Goal: Communication & Community: Share content

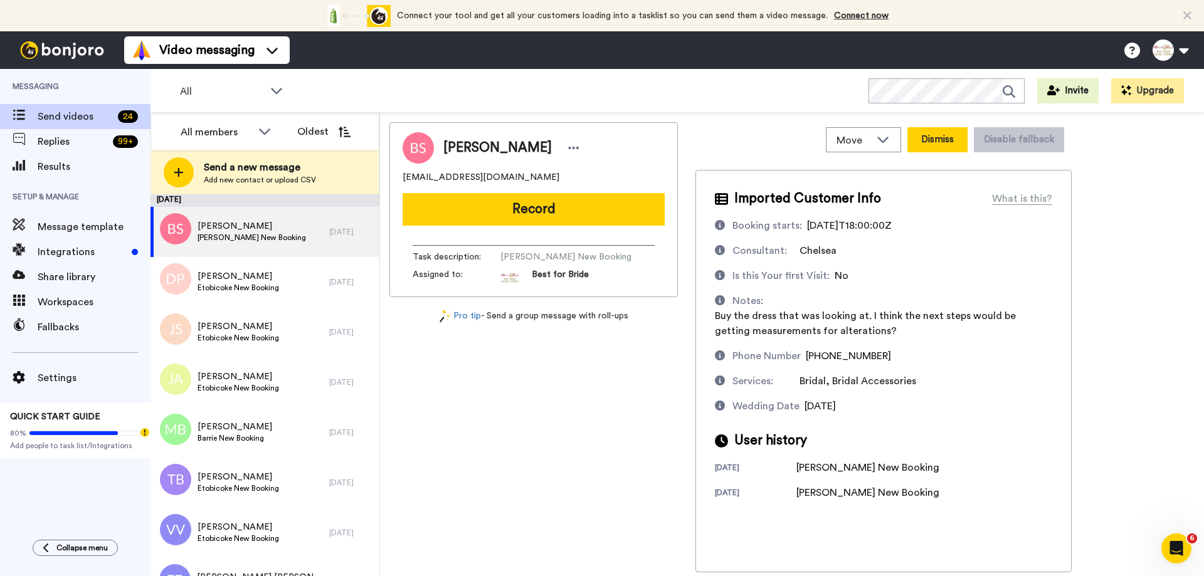
click at [935, 142] on button "Dismiss" at bounding box center [937, 139] width 60 height 25
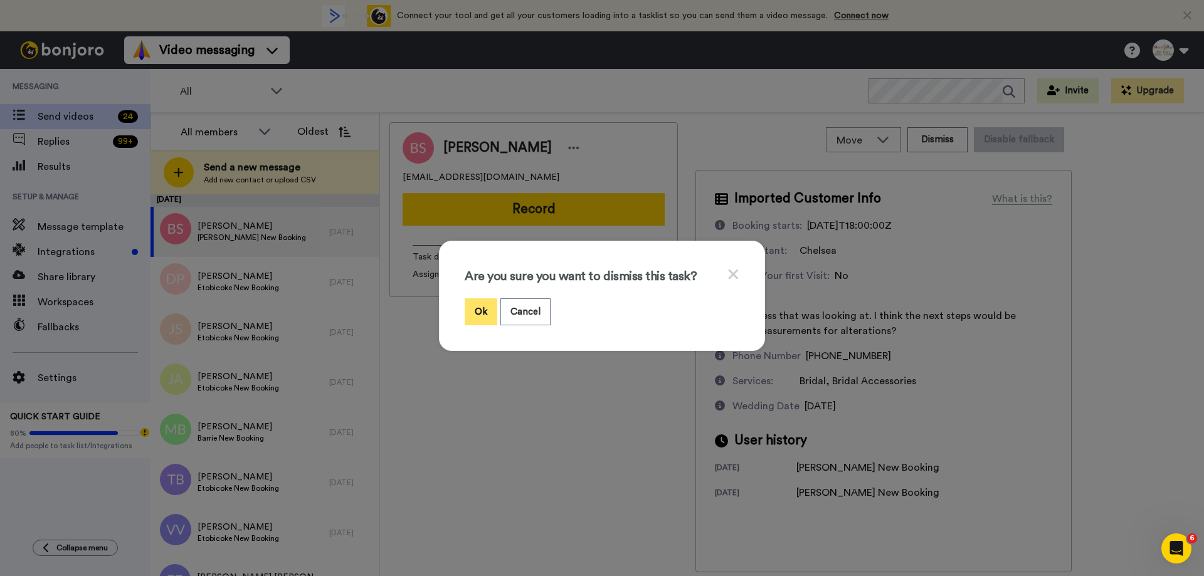
click at [472, 313] on button "Ok" at bounding box center [481, 311] width 33 height 27
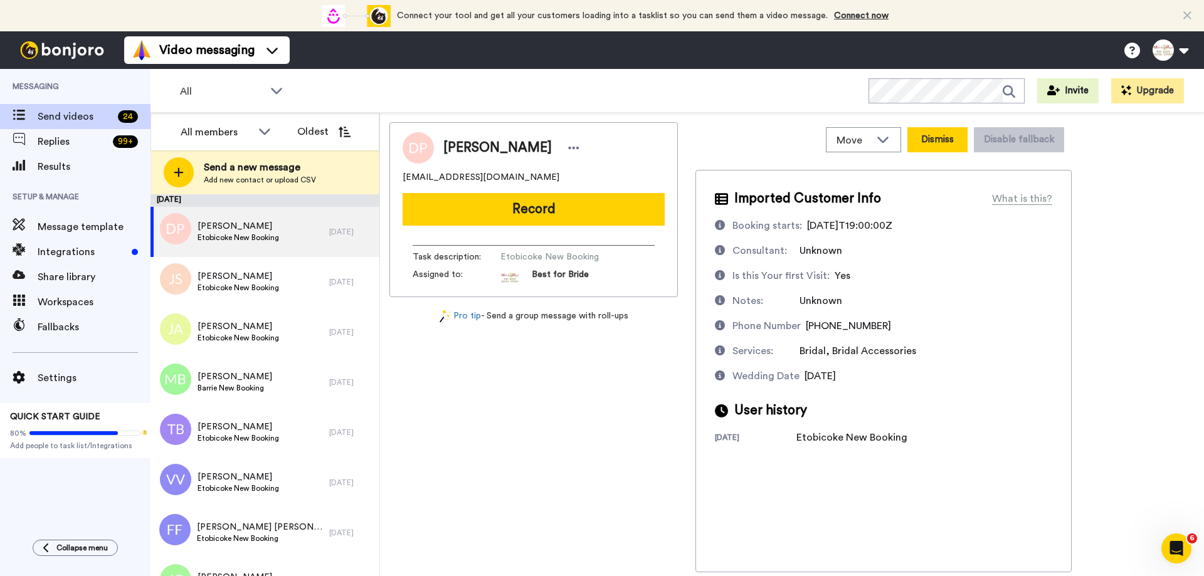
click at [946, 137] on button "Dismiss" at bounding box center [937, 139] width 60 height 25
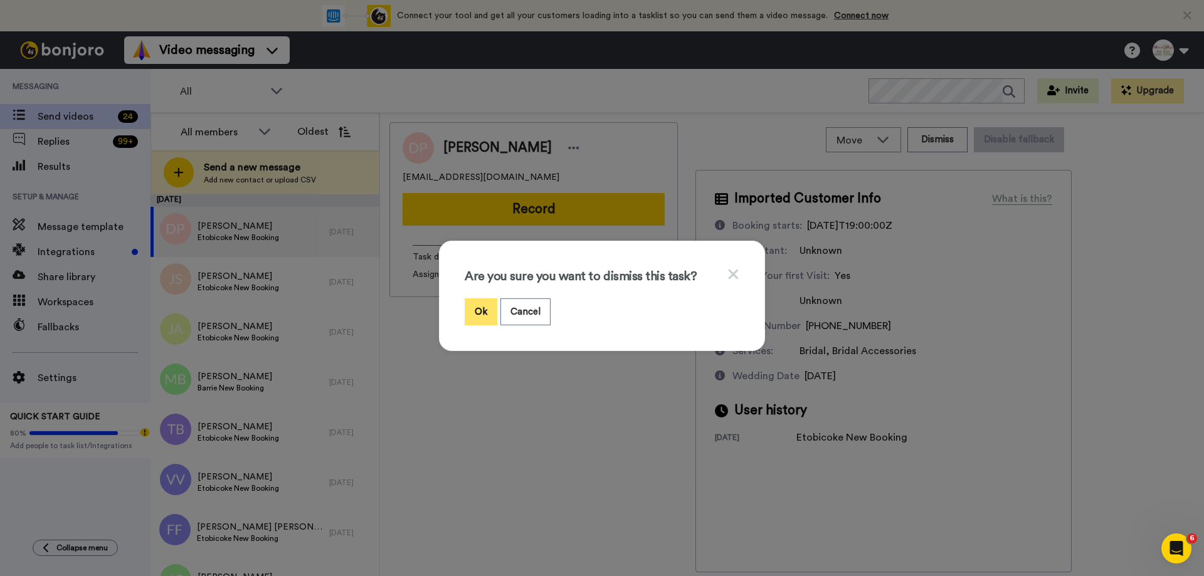
click at [476, 310] on button "Ok" at bounding box center [481, 311] width 33 height 27
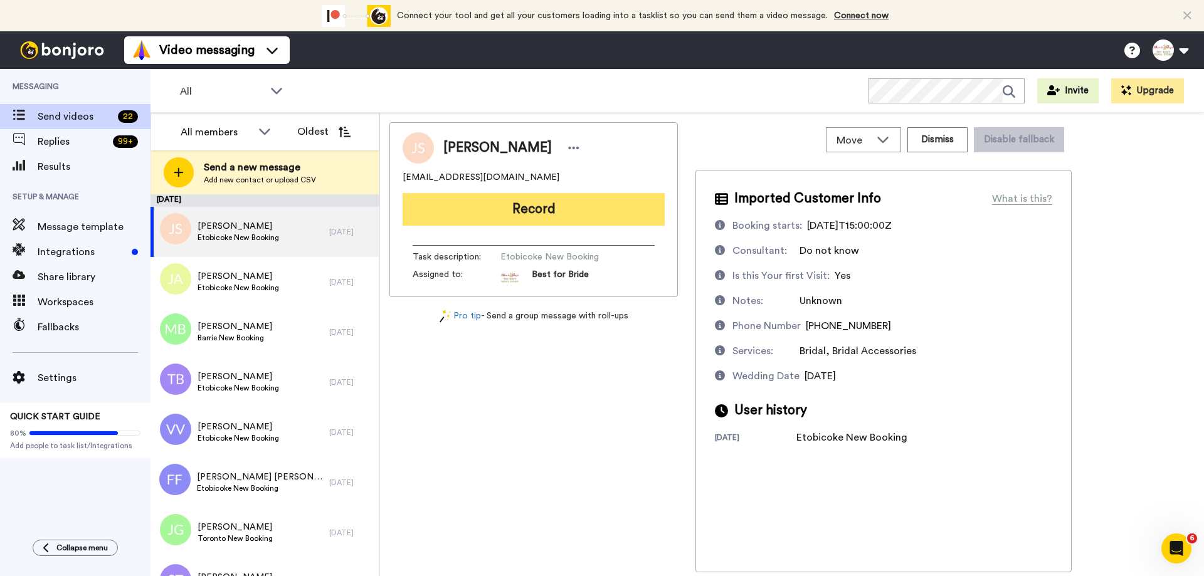
click at [530, 206] on button "Record" at bounding box center [533, 209] width 262 height 33
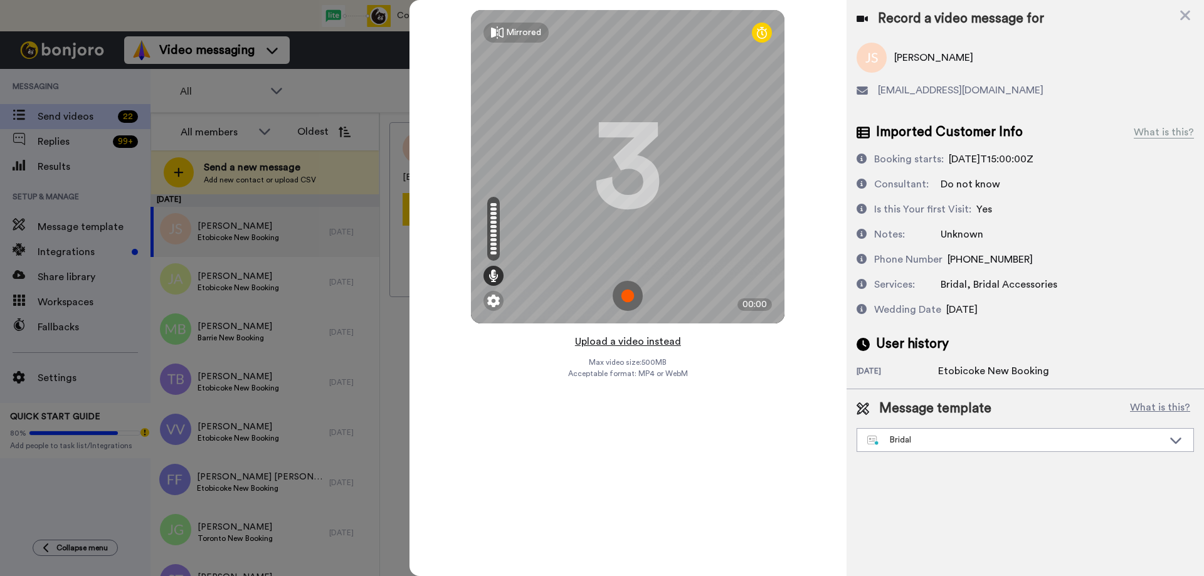
click at [620, 340] on button "Upload a video instead" at bounding box center [627, 342] width 113 height 16
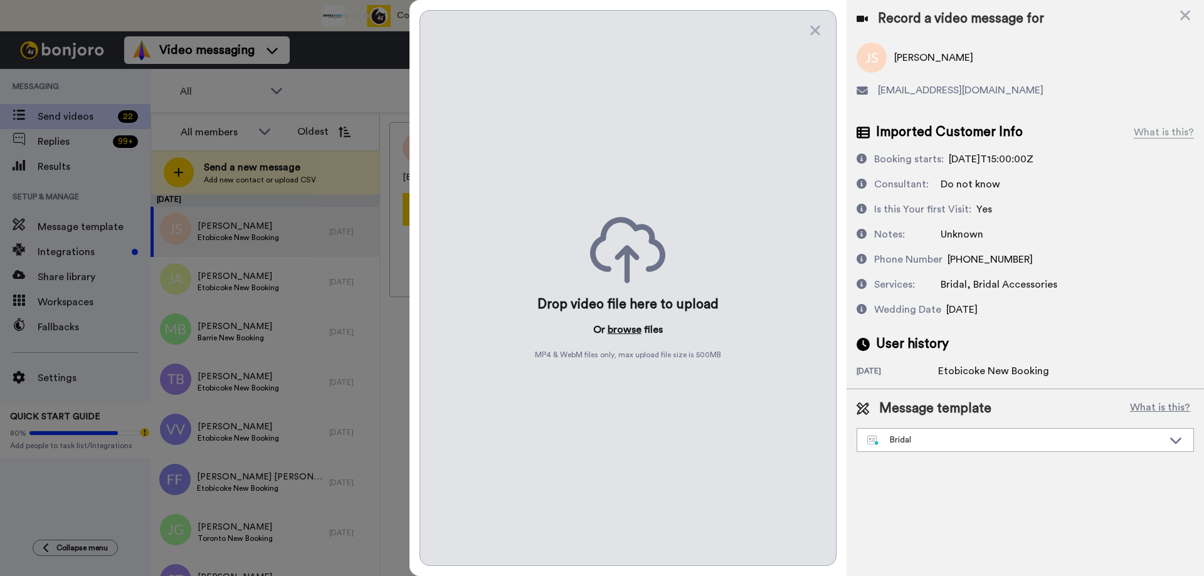
click at [621, 332] on button "browse" at bounding box center [624, 329] width 34 height 15
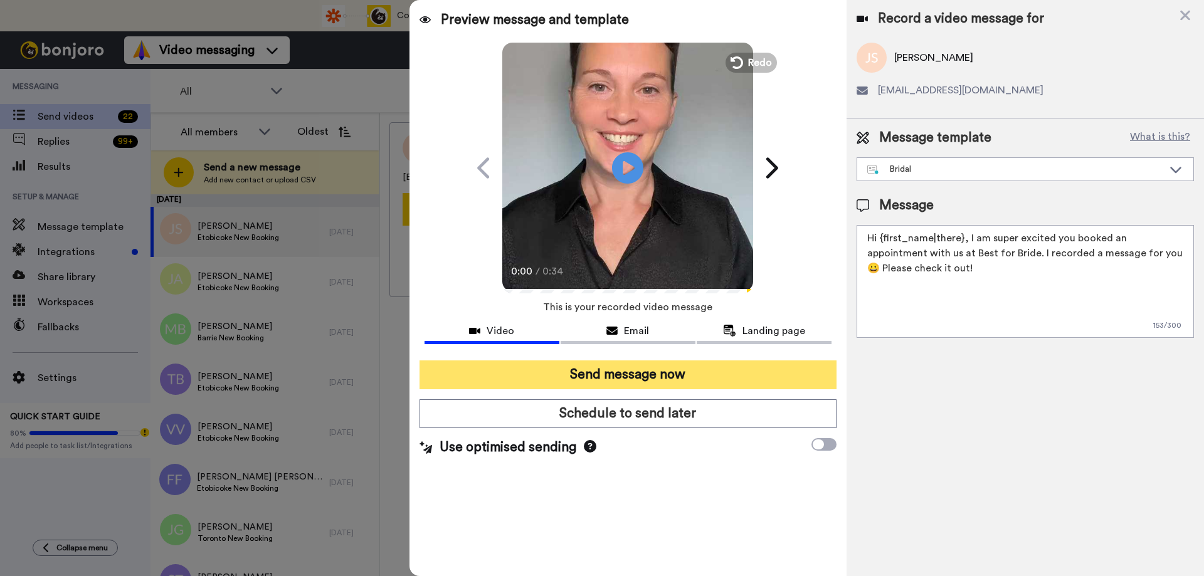
click at [577, 374] on button "Send message now" at bounding box center [627, 374] width 417 height 29
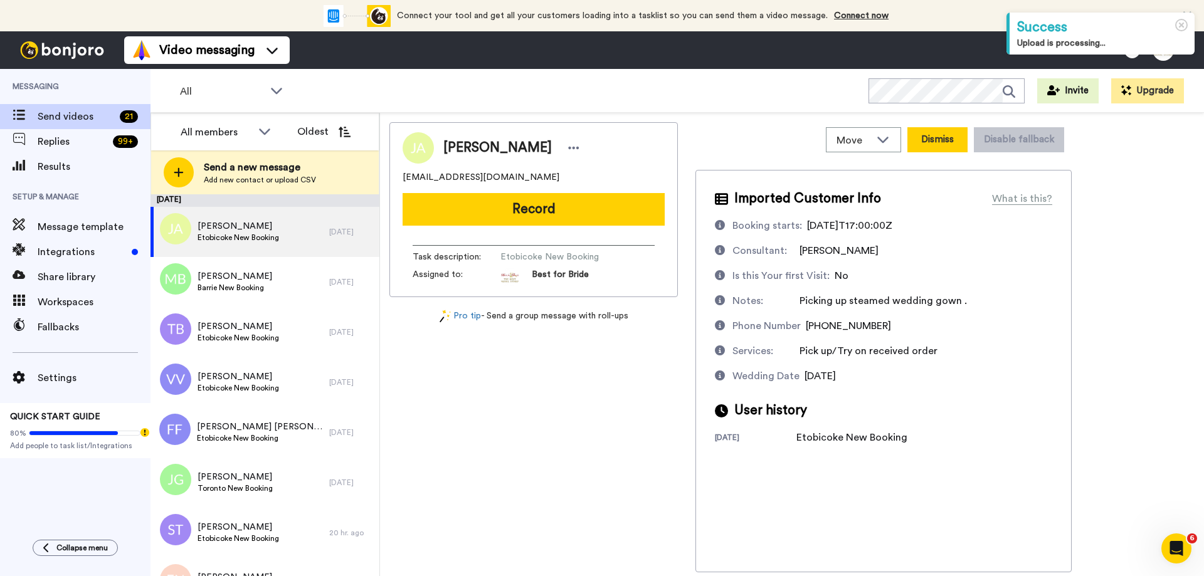
click at [938, 137] on button "Dismiss" at bounding box center [937, 139] width 60 height 25
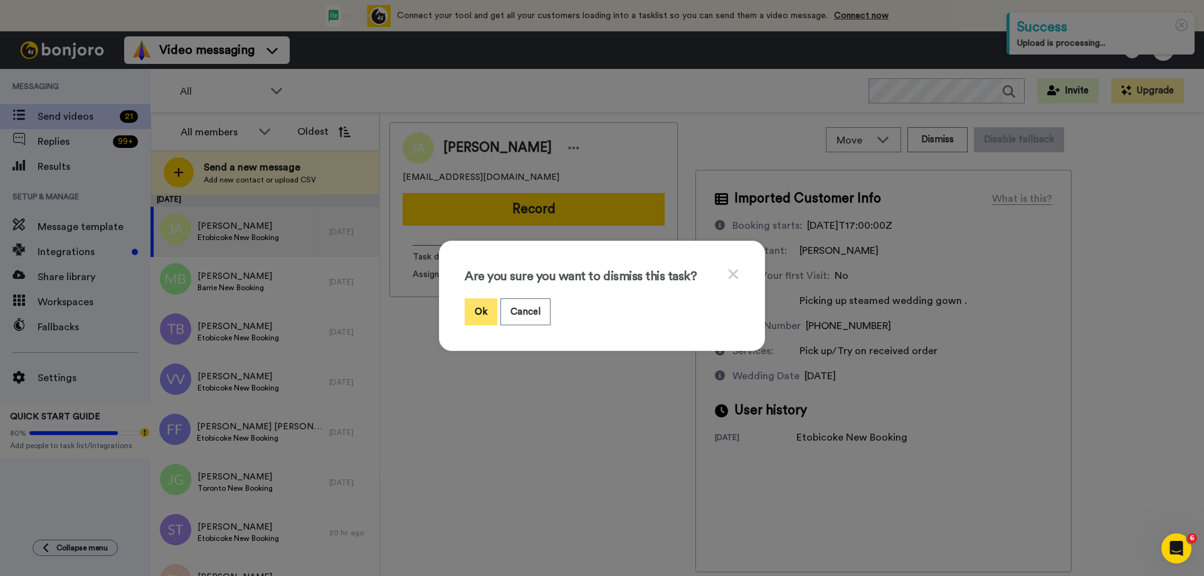
click at [469, 308] on button "Ok" at bounding box center [481, 311] width 33 height 27
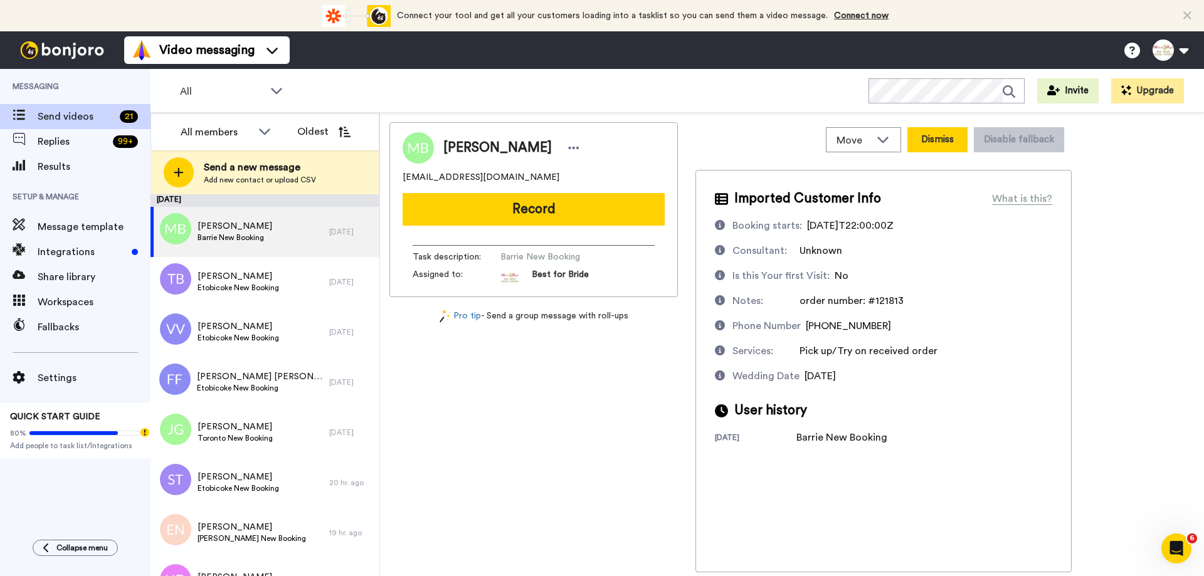
click at [939, 130] on button "Dismiss" at bounding box center [937, 139] width 60 height 25
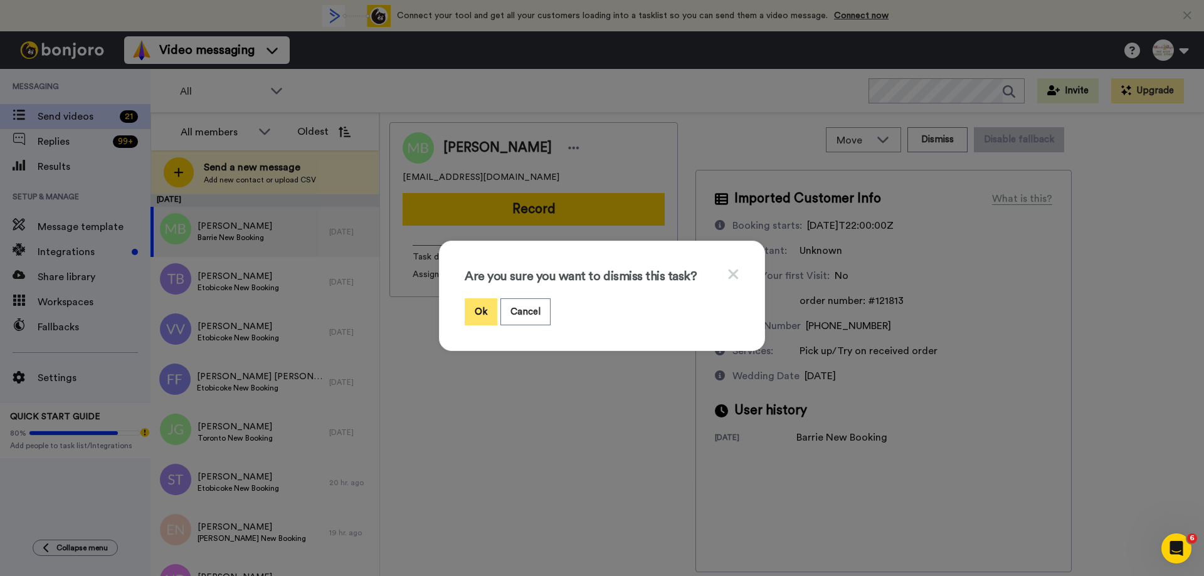
click at [470, 311] on button "Ok" at bounding box center [481, 311] width 33 height 27
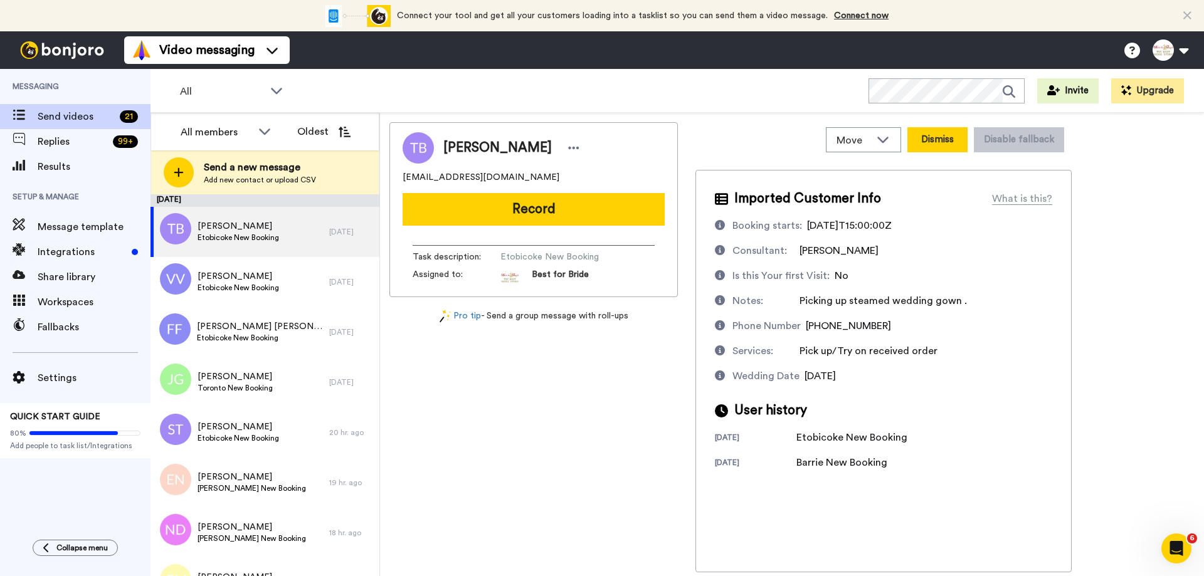
click at [942, 134] on button "Dismiss" at bounding box center [937, 139] width 60 height 25
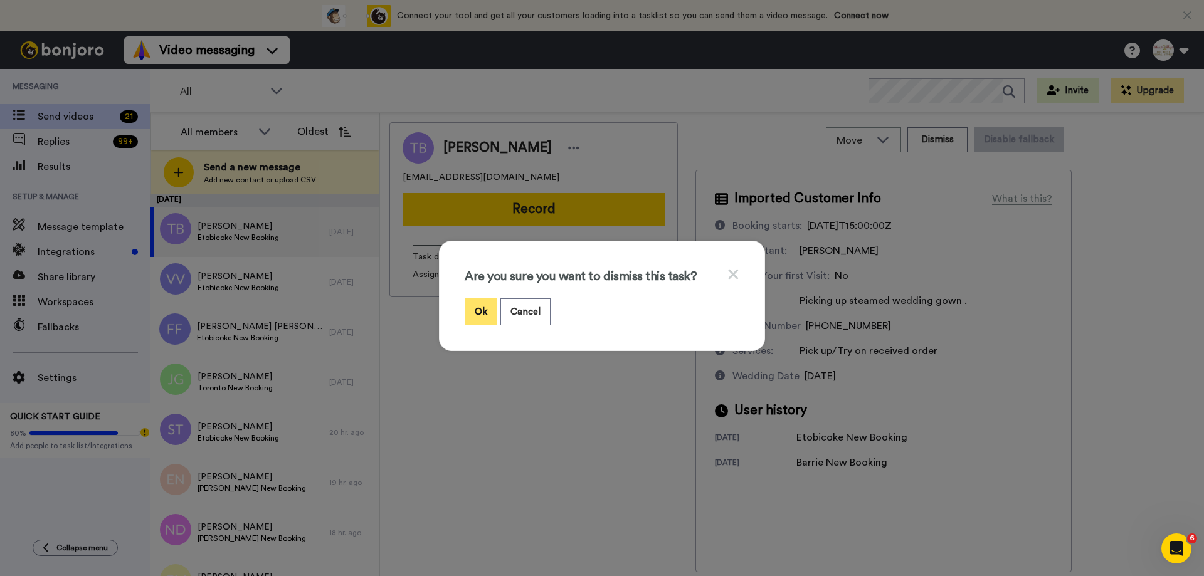
click at [470, 310] on button "Ok" at bounding box center [481, 311] width 33 height 27
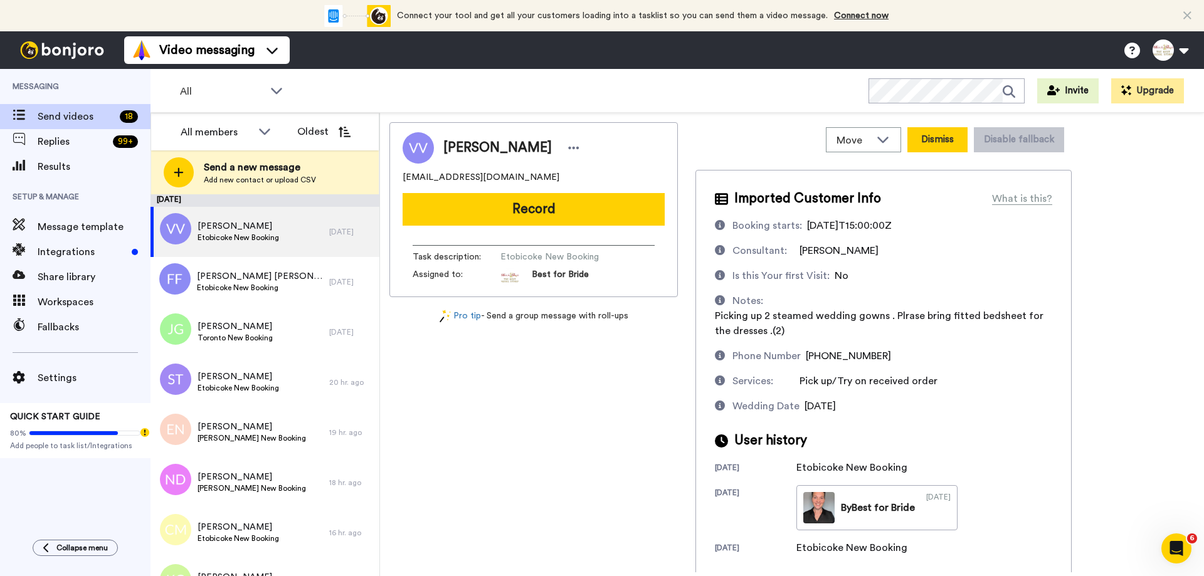
click at [945, 136] on button "Dismiss" at bounding box center [937, 139] width 60 height 25
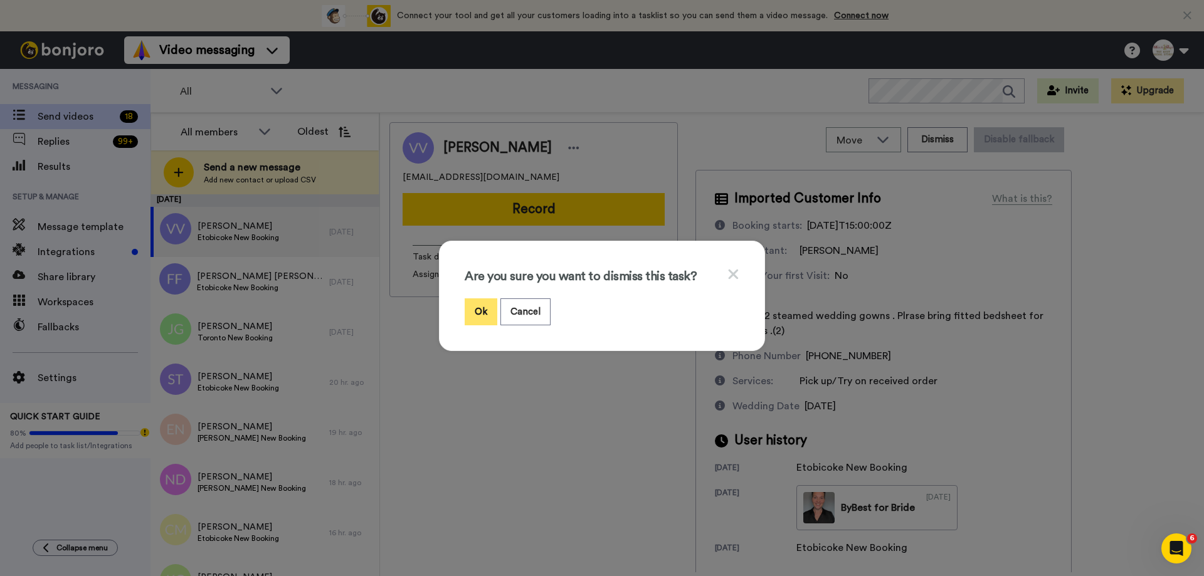
click at [474, 316] on button "Ok" at bounding box center [481, 311] width 33 height 27
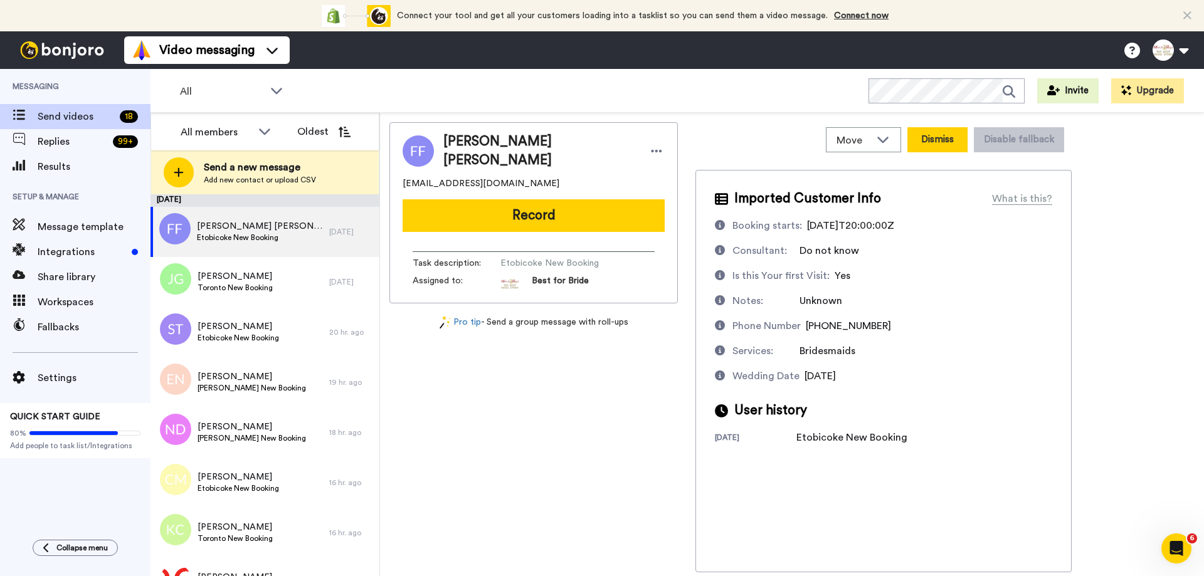
click at [941, 142] on button "Dismiss" at bounding box center [937, 139] width 60 height 25
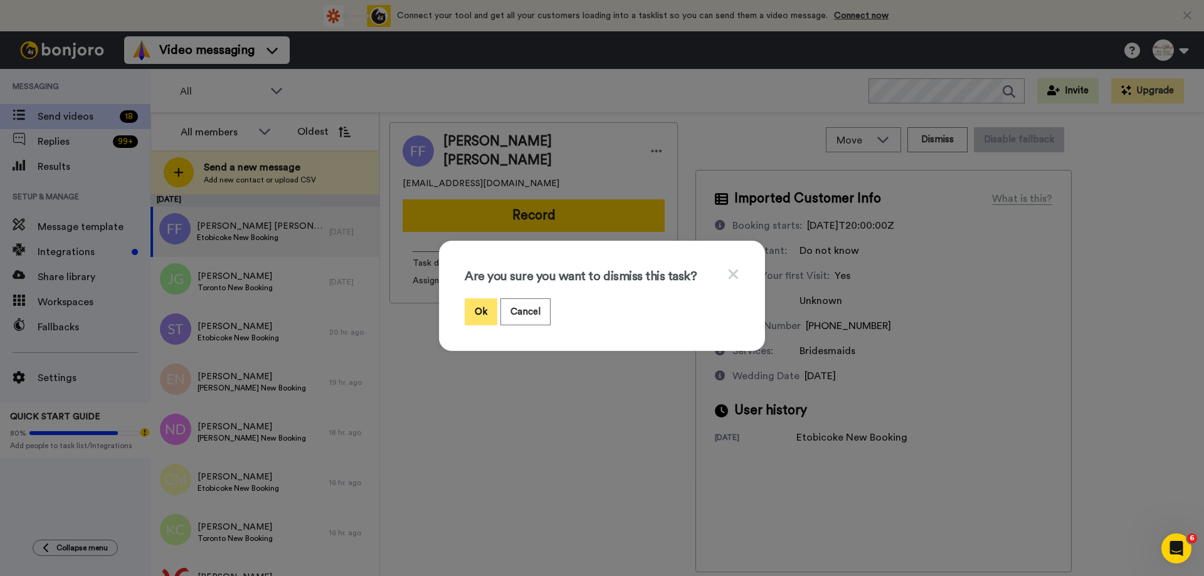
click at [485, 307] on button "Ok" at bounding box center [481, 311] width 33 height 27
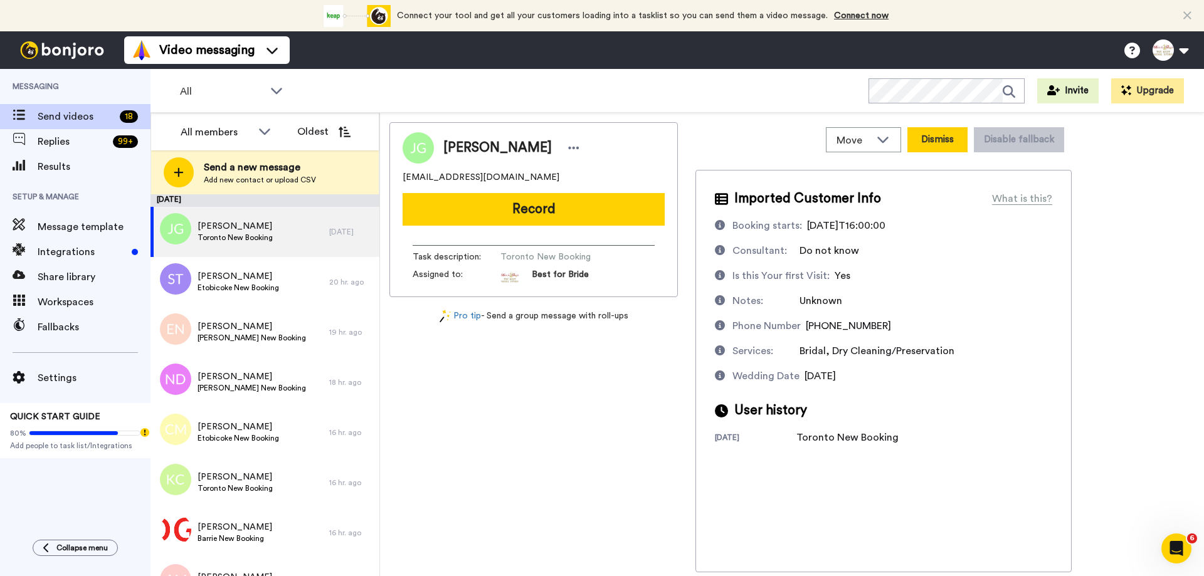
click at [940, 142] on button "Dismiss" at bounding box center [937, 139] width 60 height 25
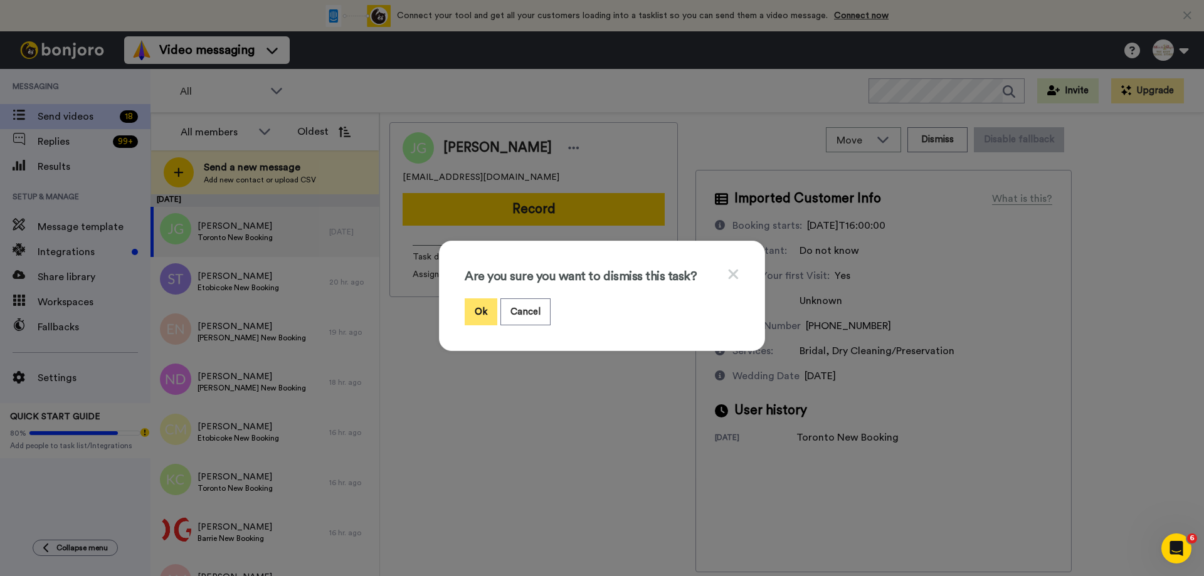
click at [471, 305] on button "Ok" at bounding box center [481, 311] width 33 height 27
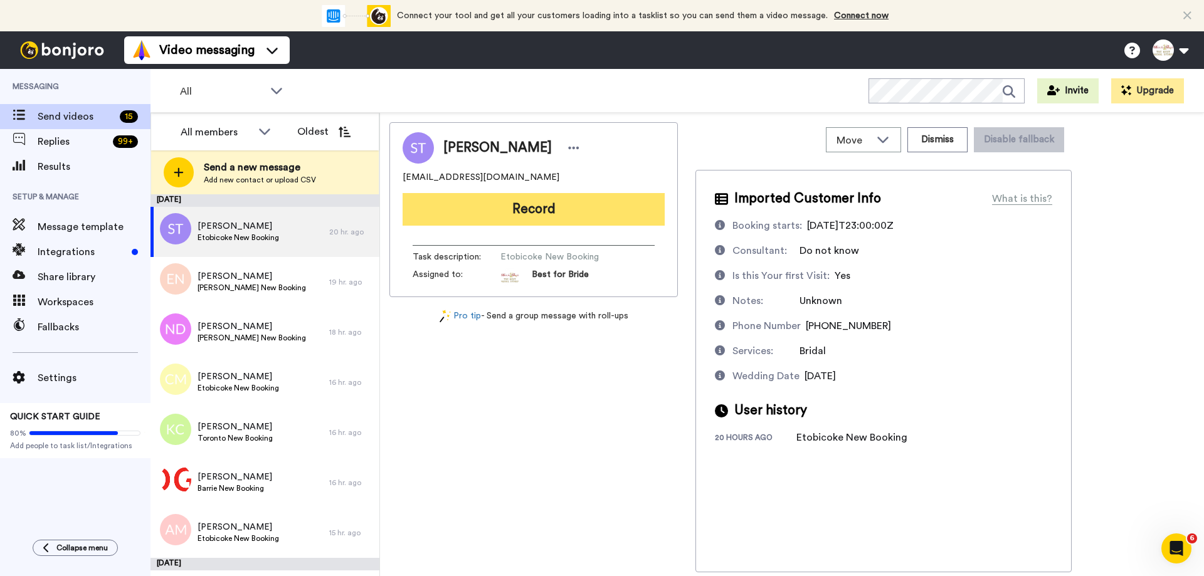
click at [572, 217] on button "Record" at bounding box center [533, 209] width 262 height 33
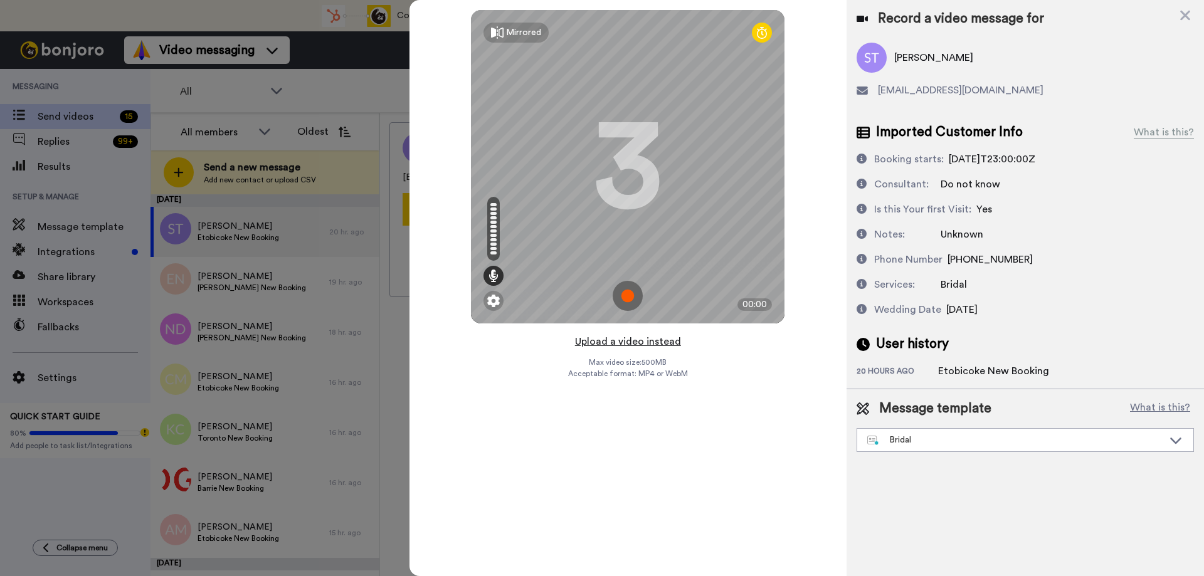
click at [626, 342] on button "Upload a video instead" at bounding box center [627, 342] width 113 height 16
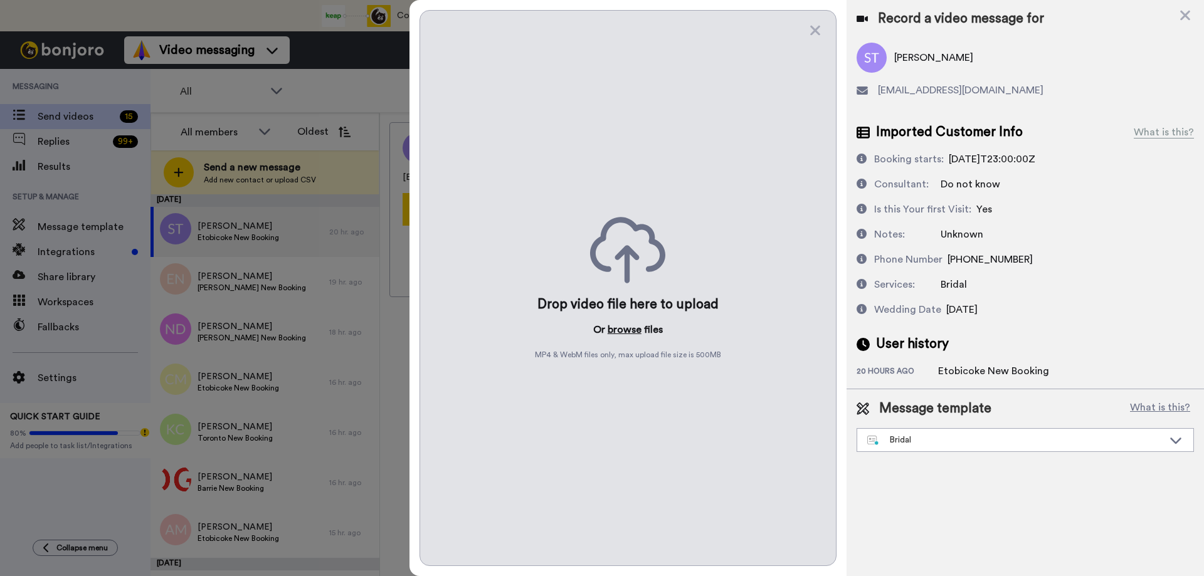
click at [615, 335] on button "browse" at bounding box center [624, 329] width 34 height 15
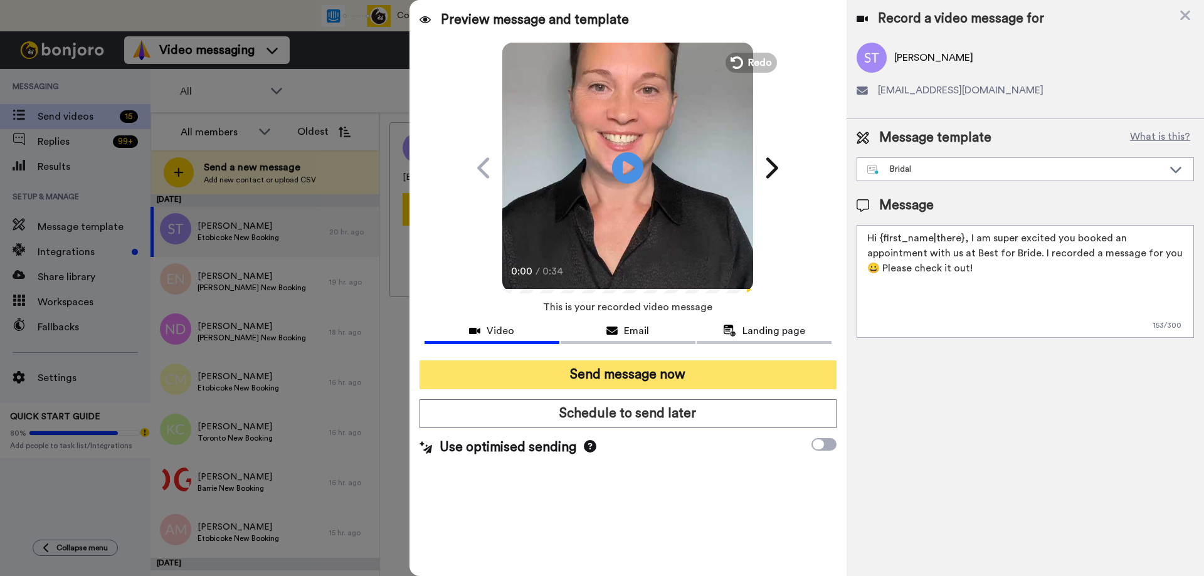
click at [637, 371] on button "Send message now" at bounding box center [627, 374] width 417 height 29
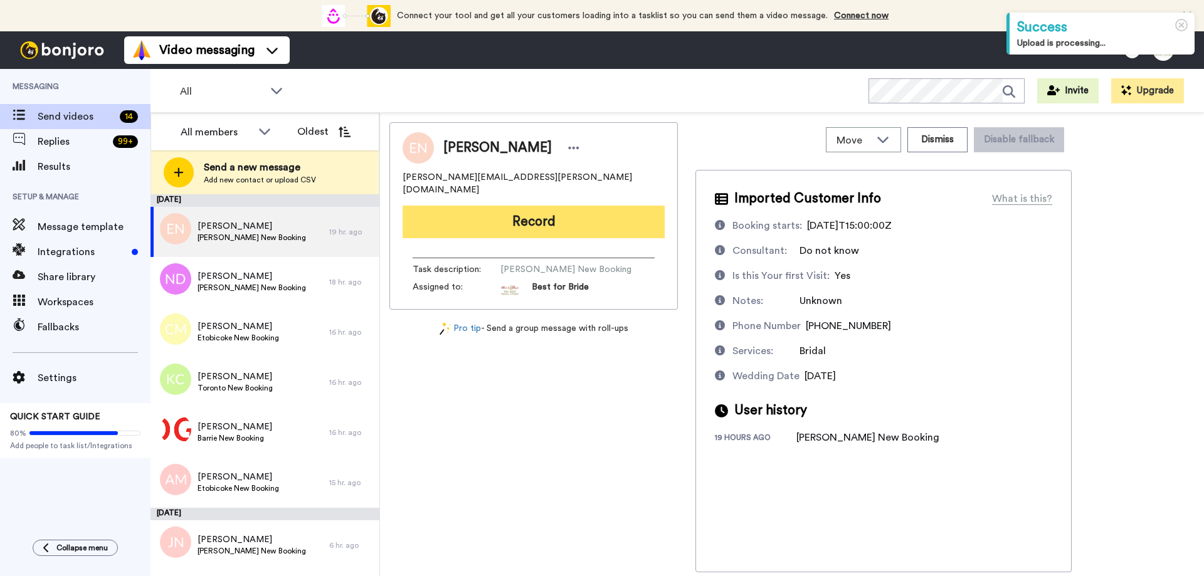
click at [566, 208] on button "Record" at bounding box center [533, 222] width 262 height 33
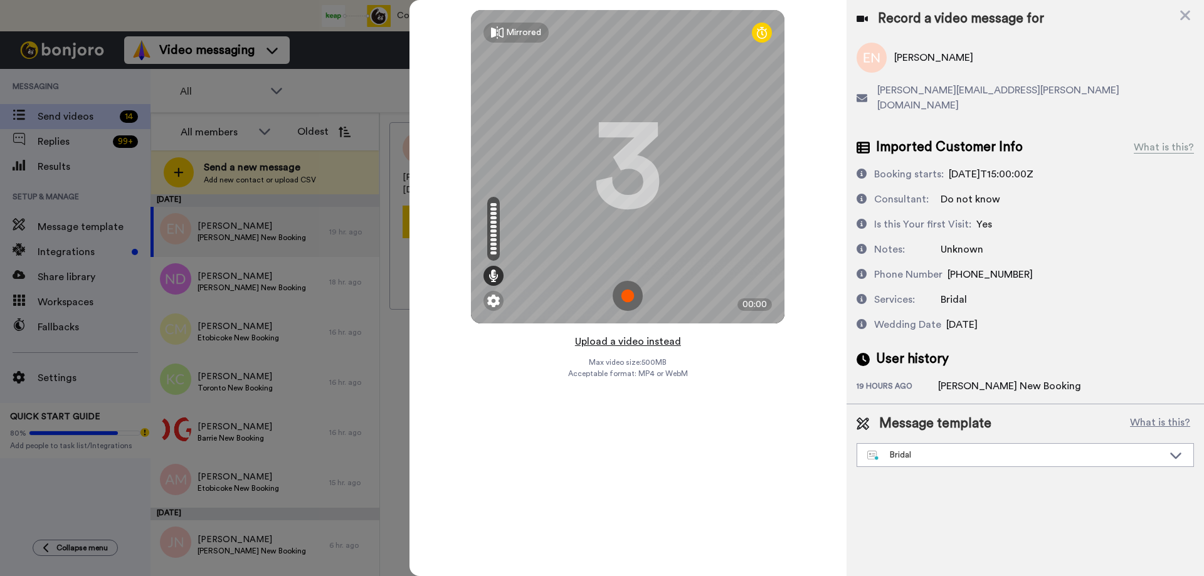
click at [625, 343] on button "Upload a video instead" at bounding box center [627, 342] width 113 height 16
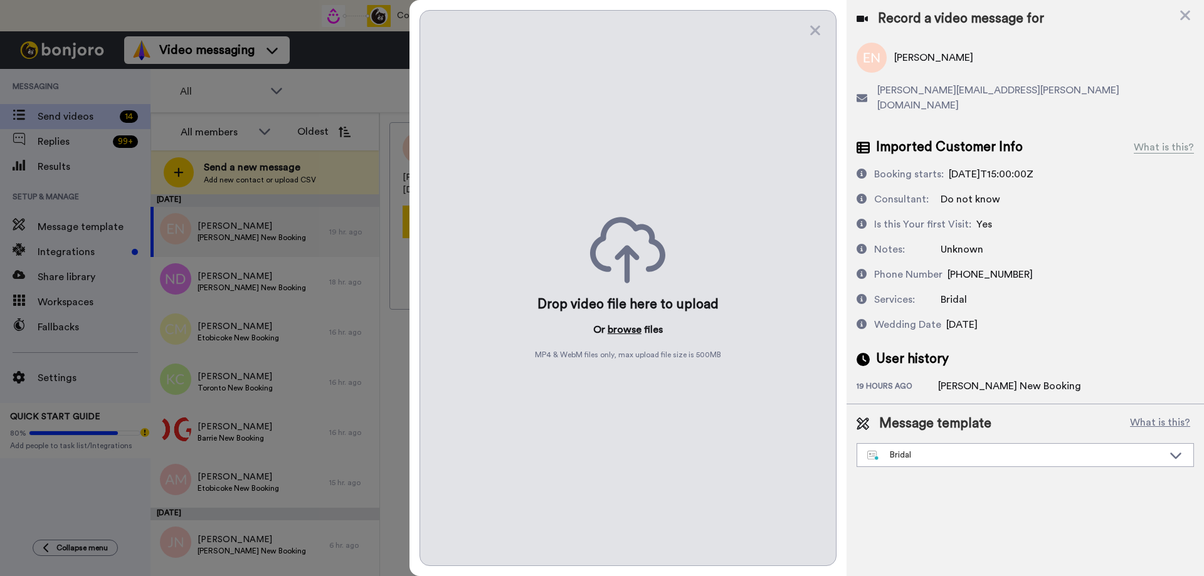
click at [612, 332] on button "browse" at bounding box center [624, 329] width 34 height 15
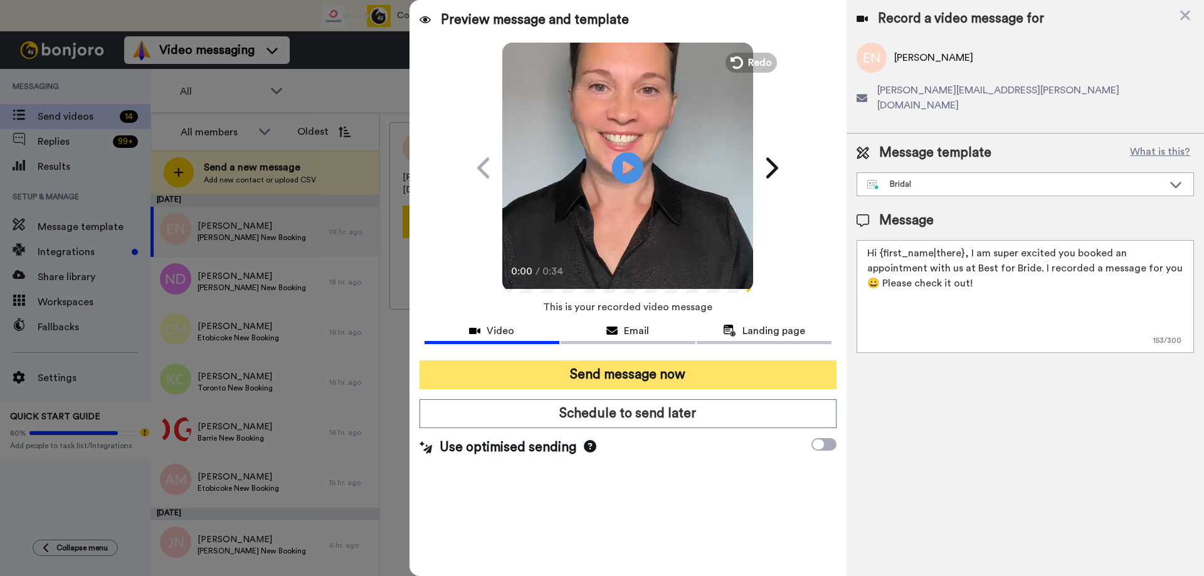
click at [622, 373] on button "Send message now" at bounding box center [627, 374] width 417 height 29
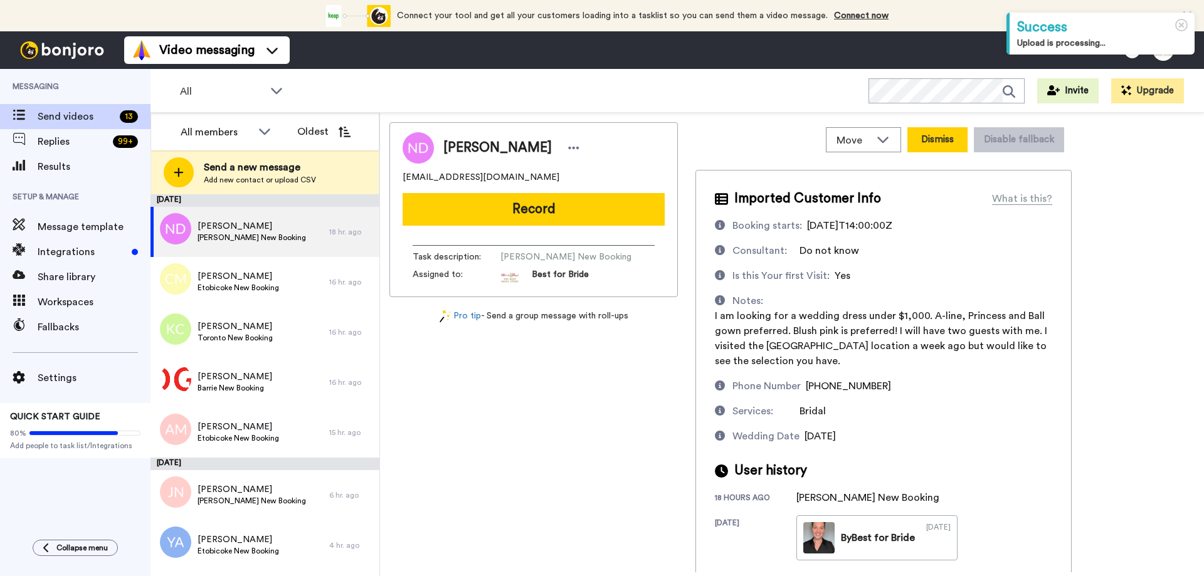
click at [949, 144] on button "Dismiss" at bounding box center [937, 139] width 60 height 25
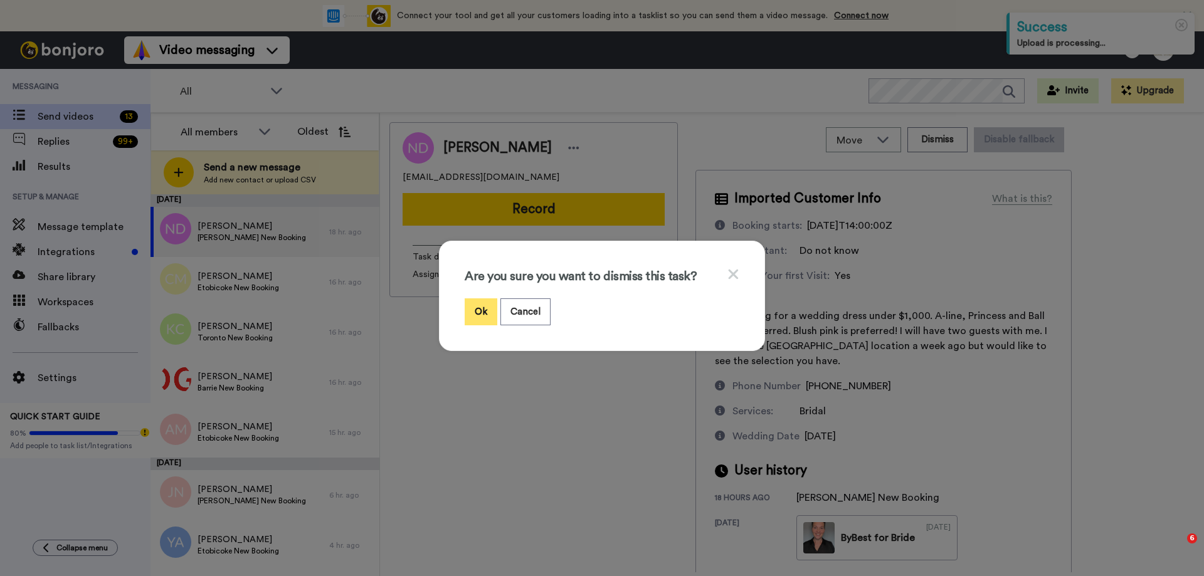
click at [468, 306] on button "Ok" at bounding box center [481, 311] width 33 height 27
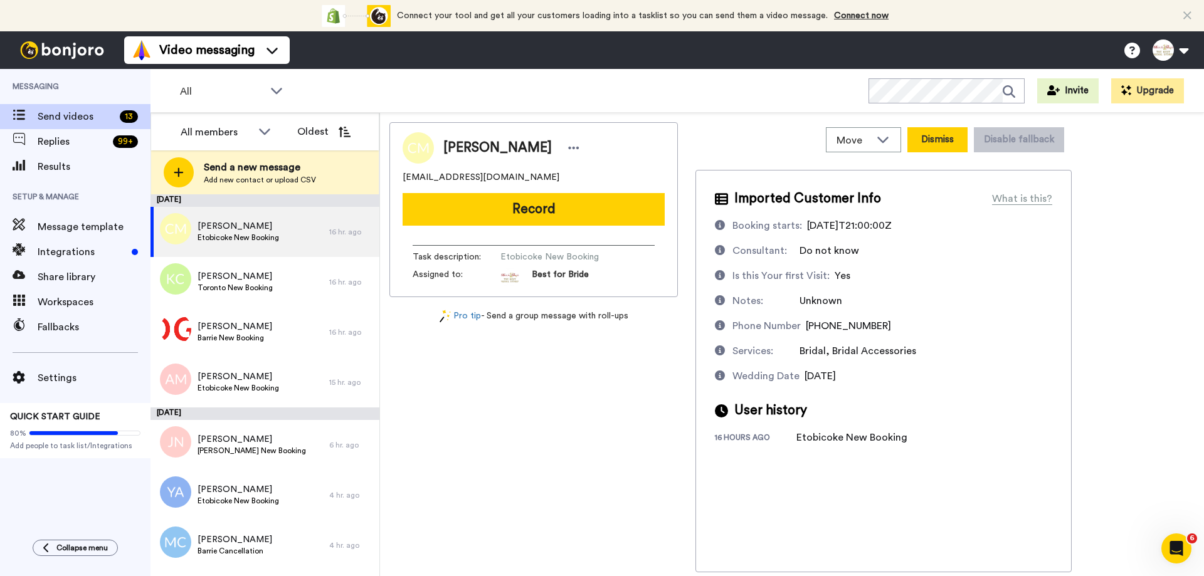
click at [949, 144] on button "Dismiss" at bounding box center [937, 139] width 60 height 25
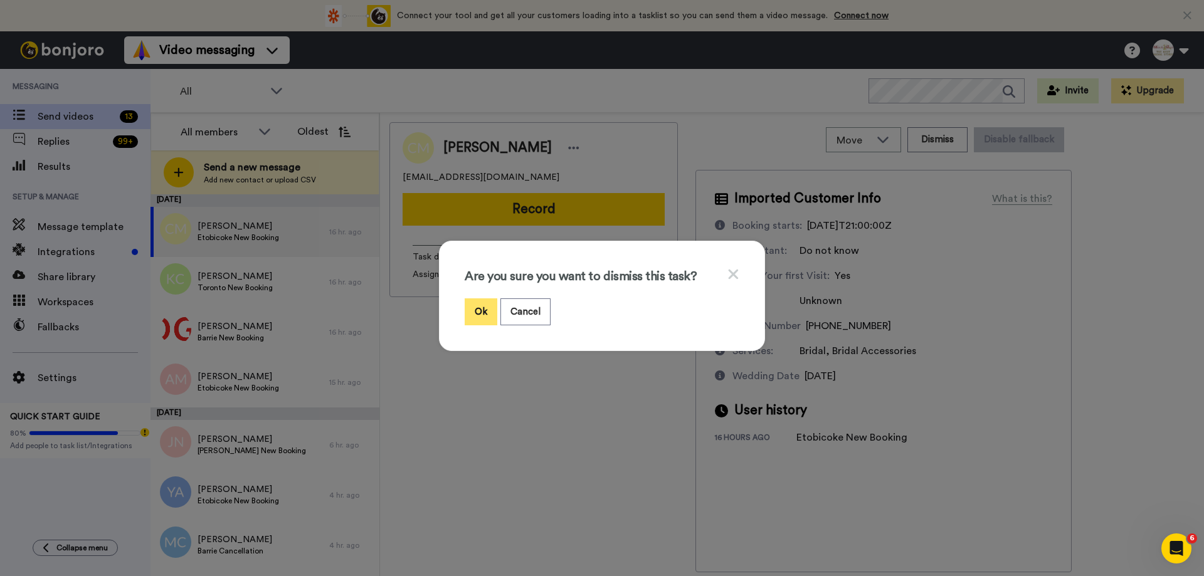
click at [481, 316] on button "Ok" at bounding box center [481, 311] width 33 height 27
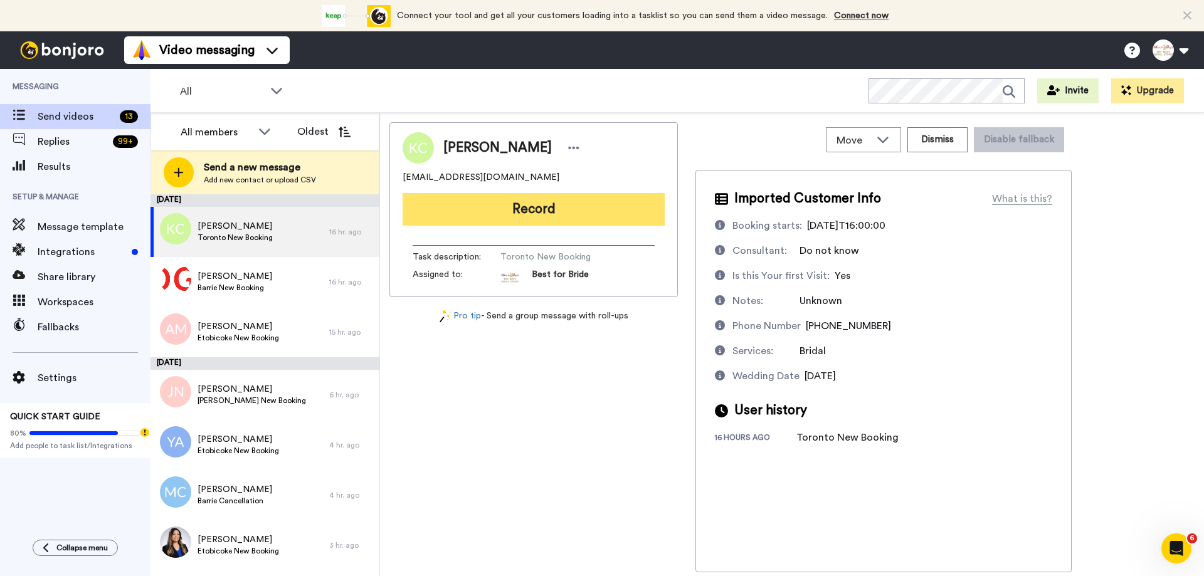
click at [557, 214] on button "Record" at bounding box center [533, 209] width 262 height 33
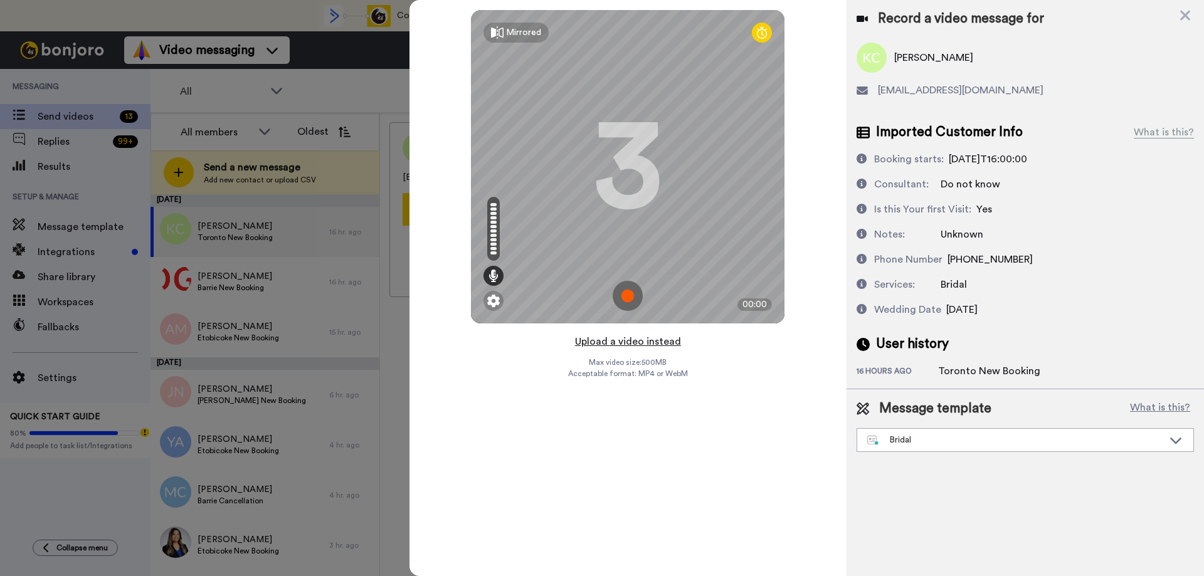
click at [637, 343] on button "Upload a video instead" at bounding box center [627, 342] width 113 height 16
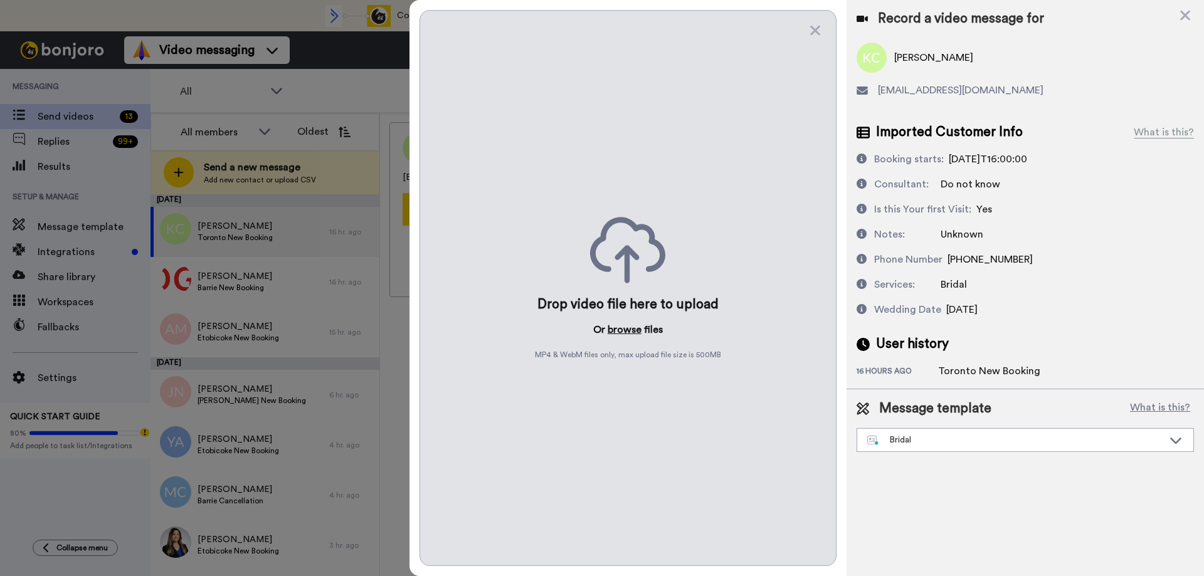
click at [628, 330] on button "browse" at bounding box center [624, 329] width 34 height 15
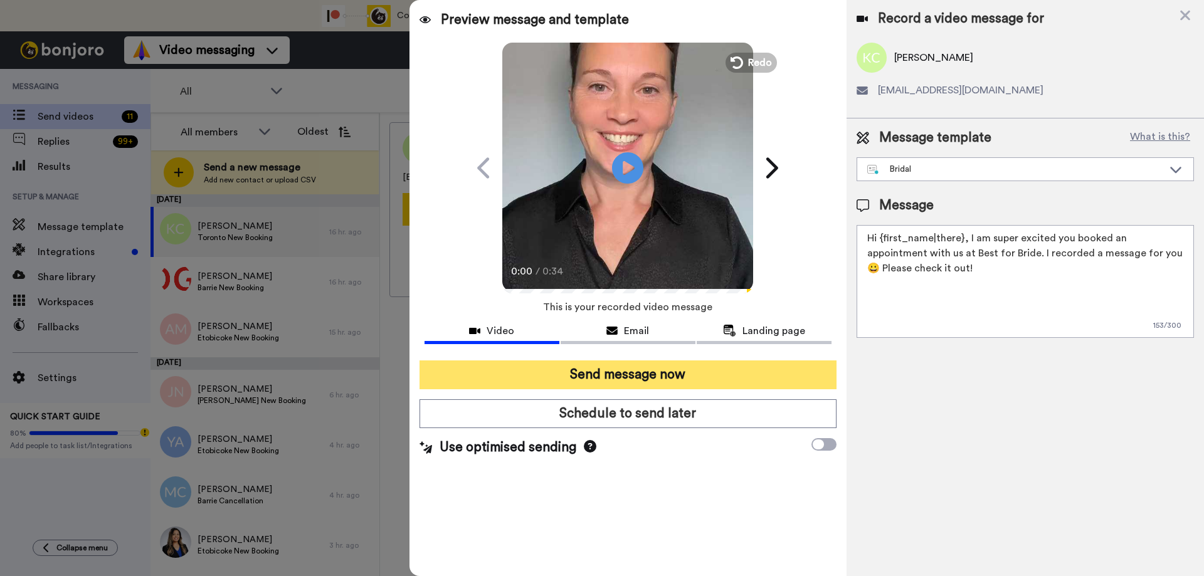
click at [637, 374] on button "Send message now" at bounding box center [627, 374] width 417 height 29
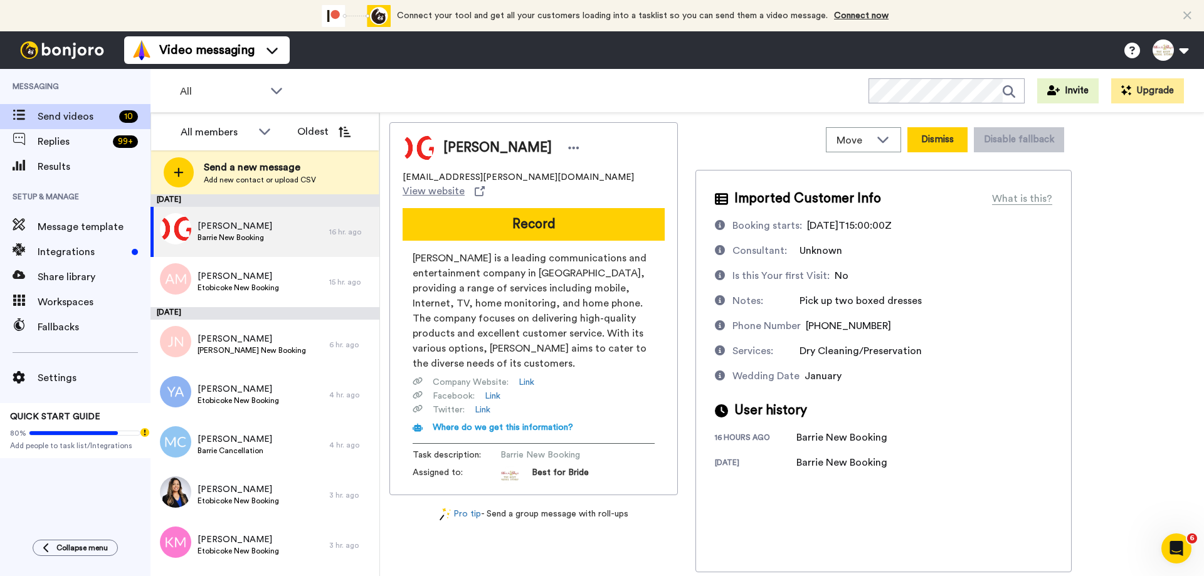
click at [930, 136] on button "Dismiss" at bounding box center [937, 139] width 60 height 25
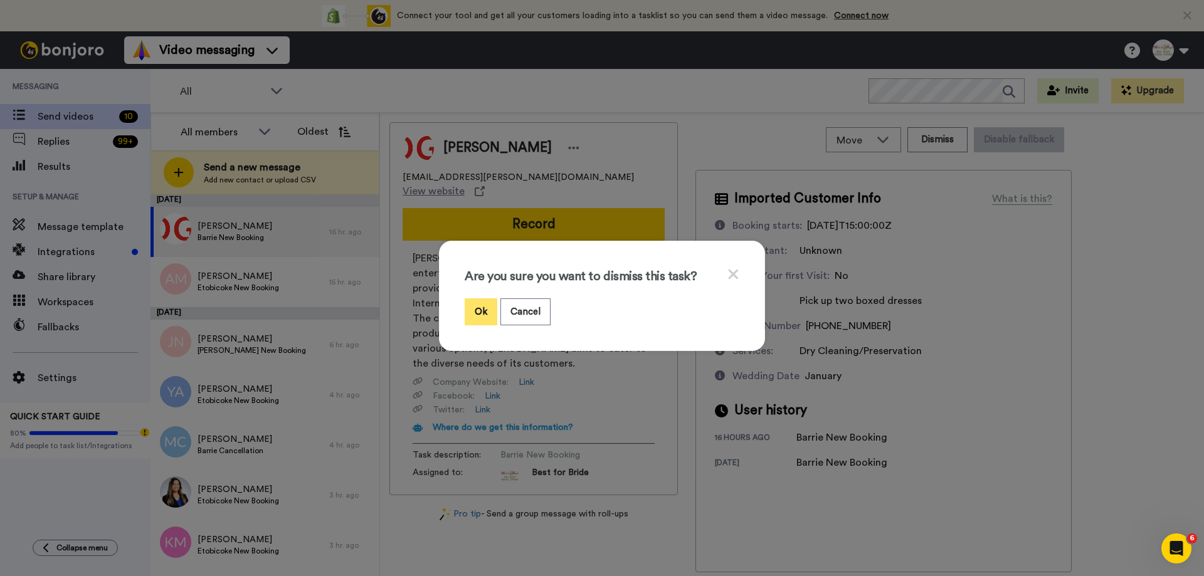
click at [465, 305] on button "Ok" at bounding box center [481, 311] width 33 height 27
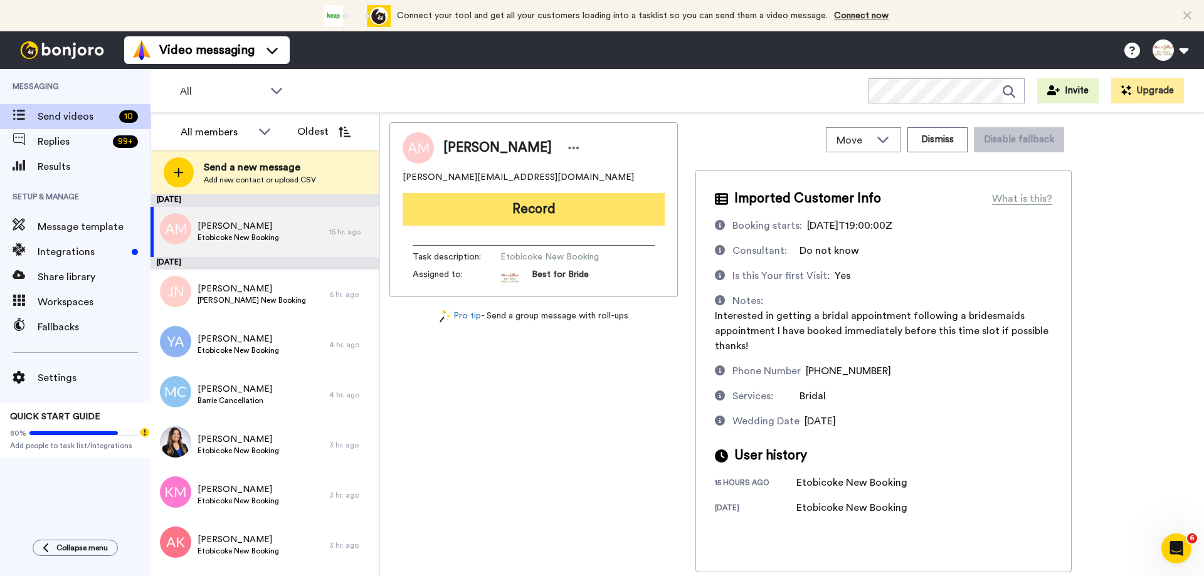
click at [536, 213] on button "Record" at bounding box center [533, 209] width 262 height 33
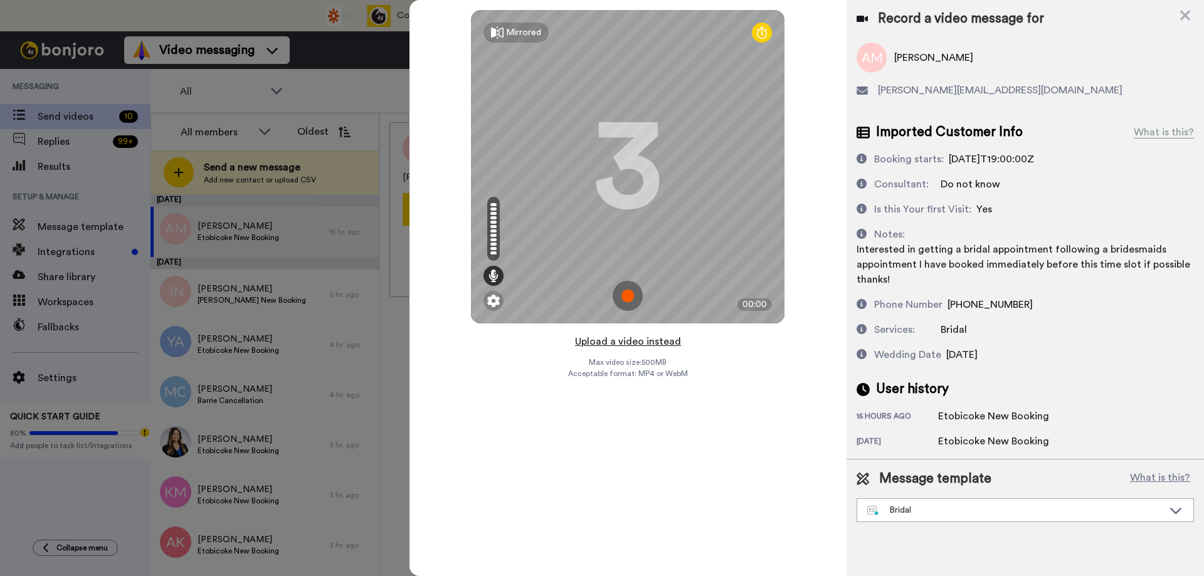
click at [597, 345] on button "Upload a video instead" at bounding box center [627, 342] width 113 height 16
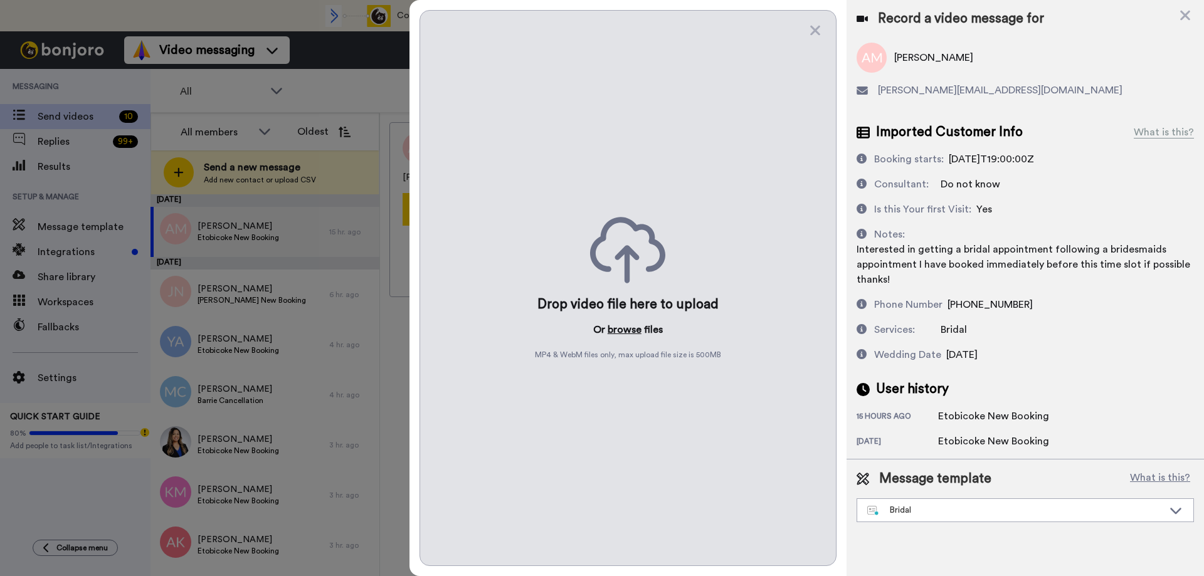
click at [616, 327] on button "browse" at bounding box center [624, 329] width 34 height 15
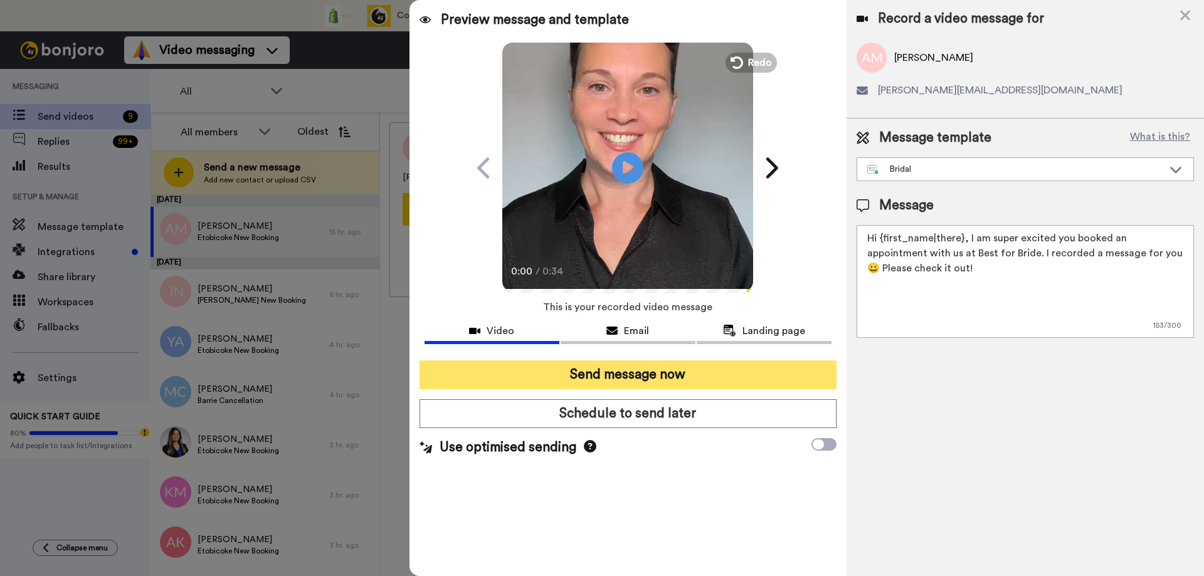
click at [593, 370] on button "Send message now" at bounding box center [627, 374] width 417 height 29
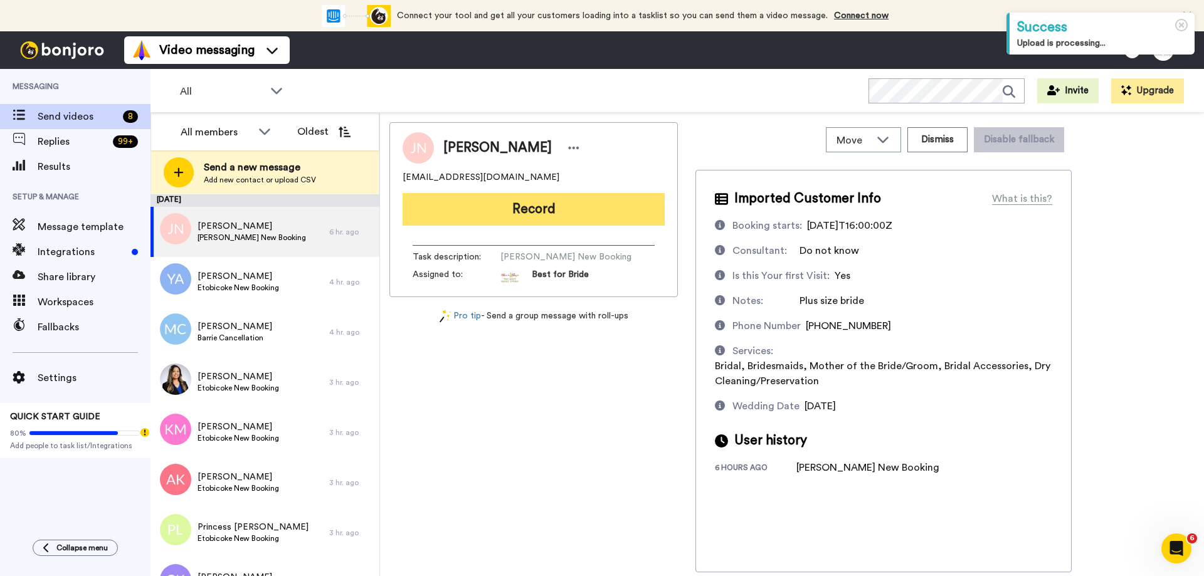
click at [502, 209] on button "Record" at bounding box center [533, 209] width 262 height 33
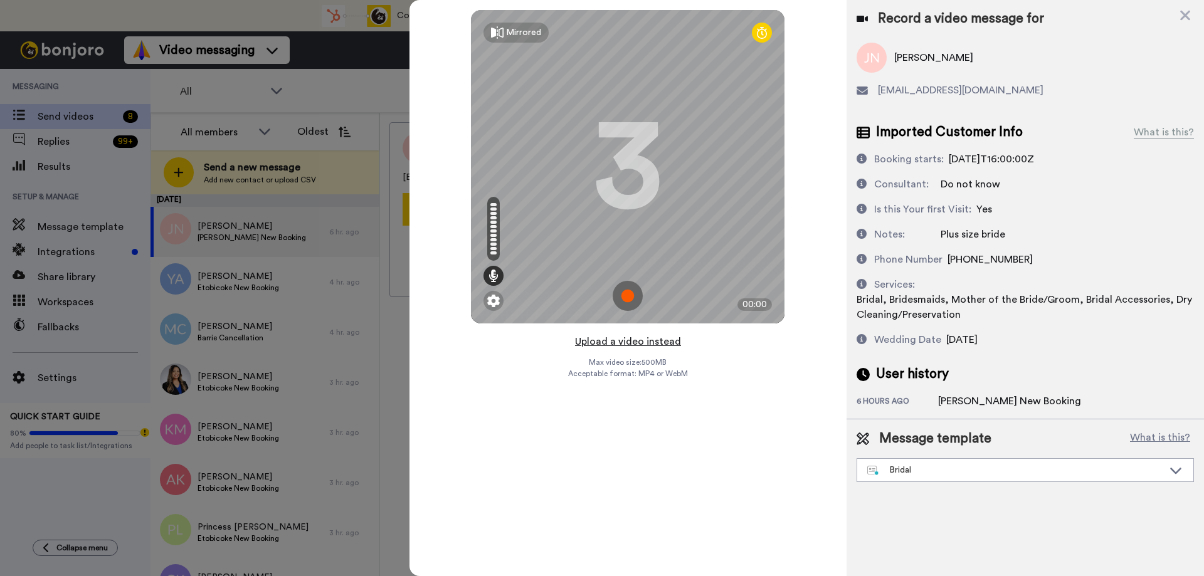
click at [602, 340] on button "Upload a video instead" at bounding box center [627, 342] width 113 height 16
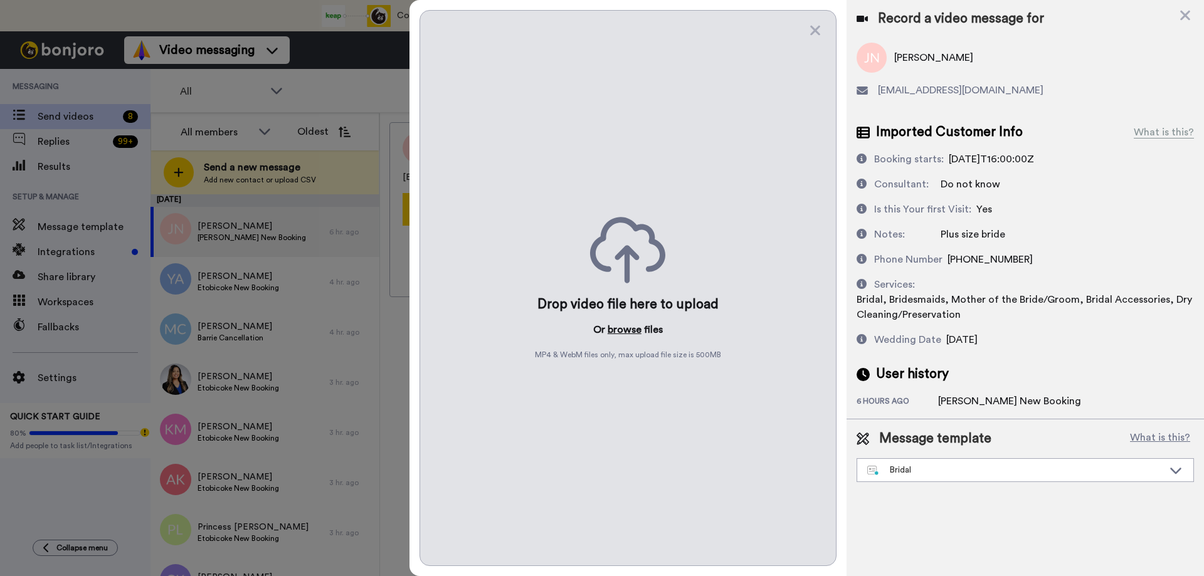
click at [623, 328] on button "browse" at bounding box center [624, 329] width 34 height 15
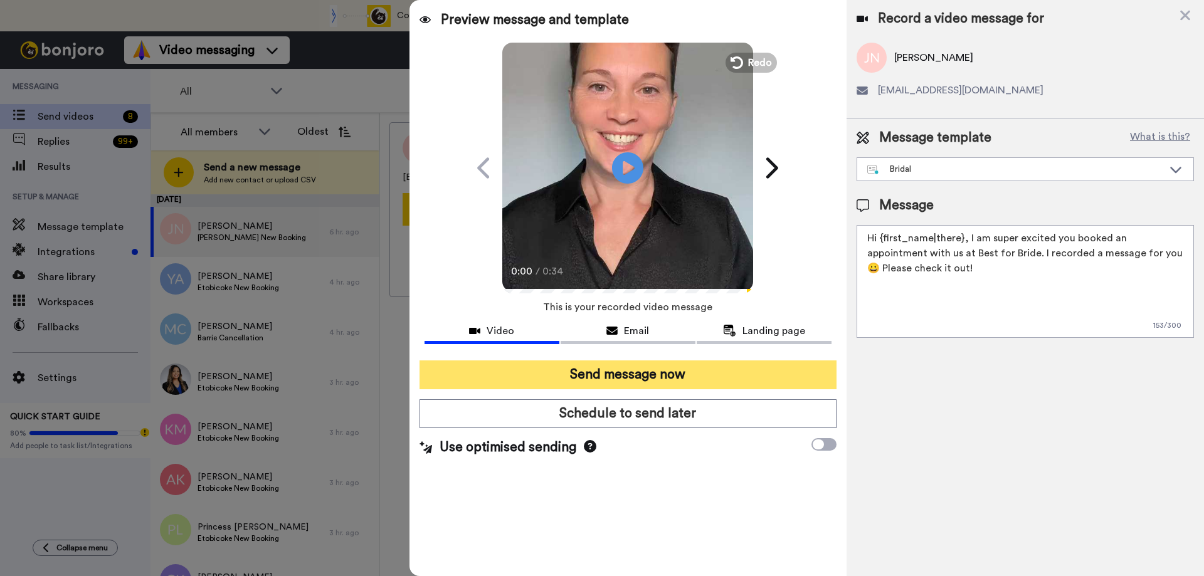
click at [586, 378] on button "Send message now" at bounding box center [627, 374] width 417 height 29
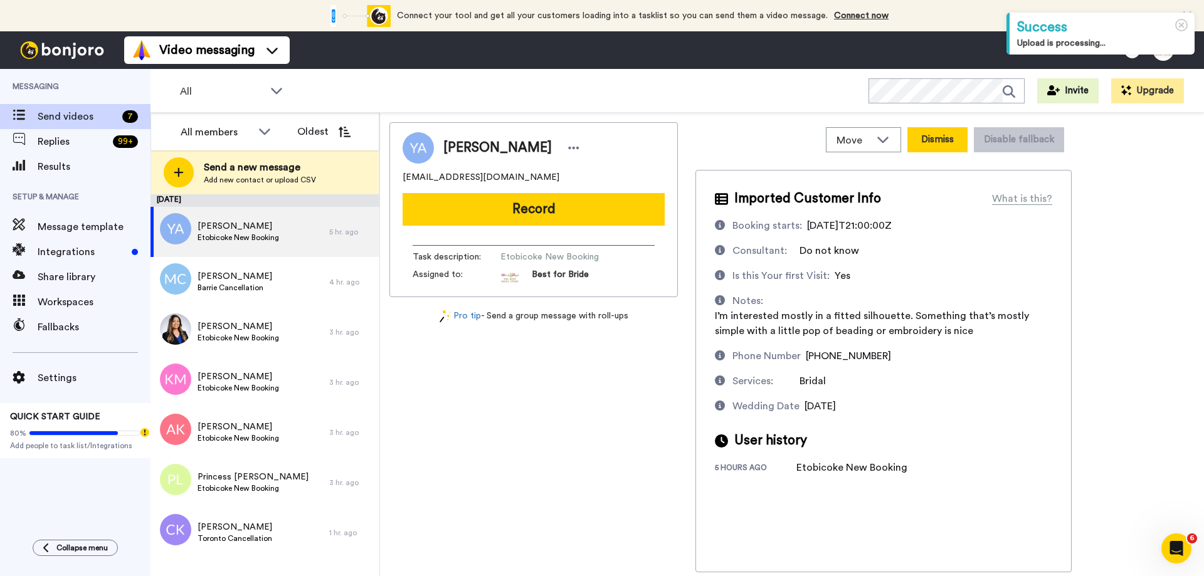
click at [940, 142] on button "Dismiss" at bounding box center [937, 139] width 60 height 25
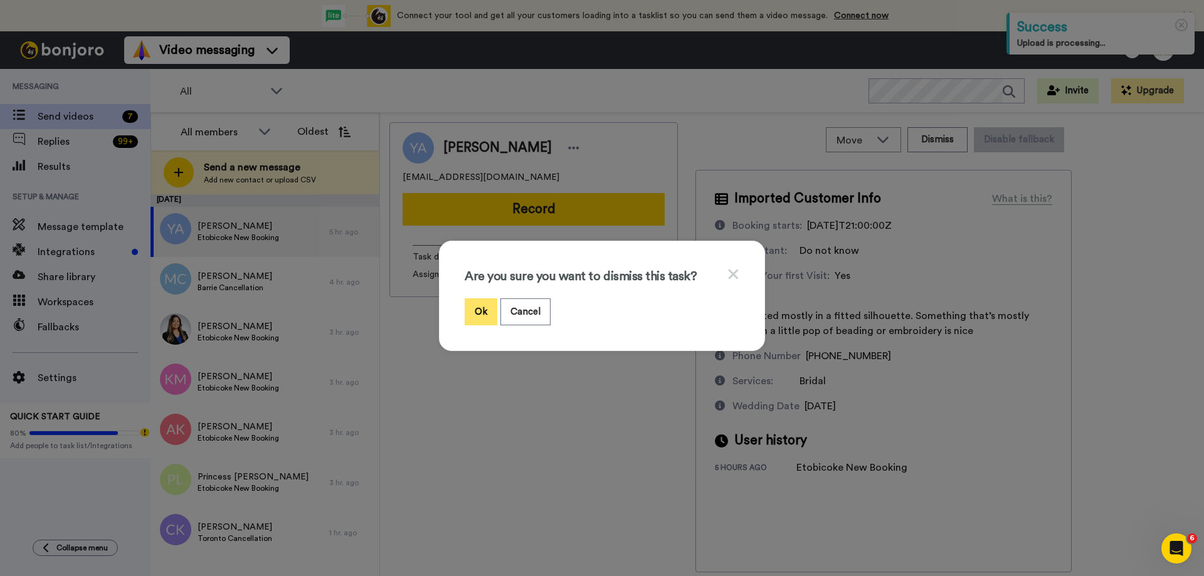
click at [471, 312] on button "Ok" at bounding box center [481, 311] width 33 height 27
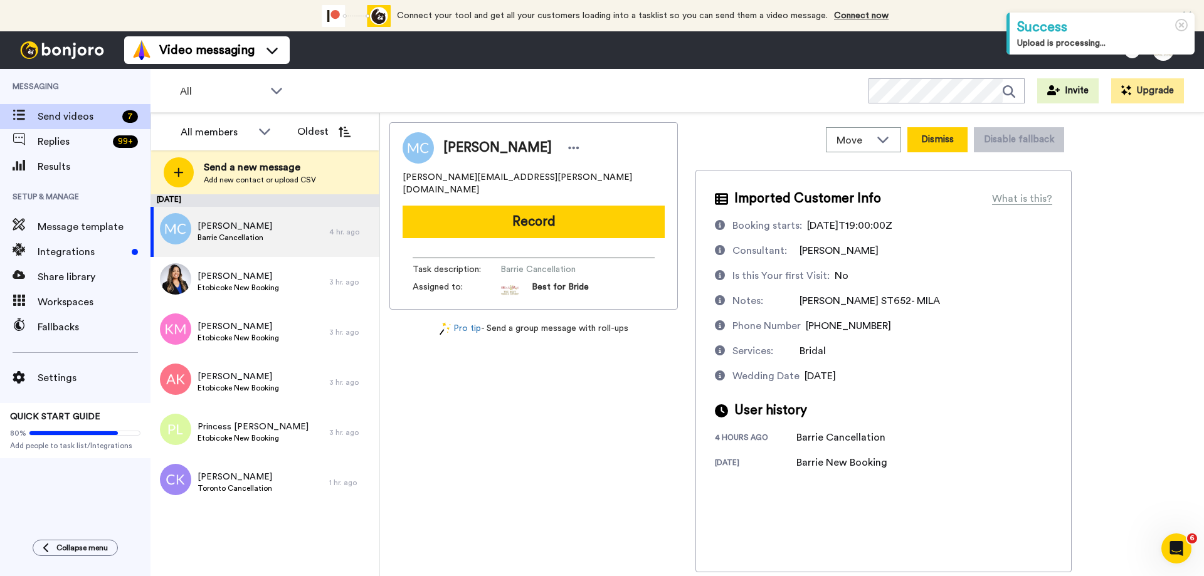
click at [955, 139] on button "Dismiss" at bounding box center [937, 139] width 60 height 25
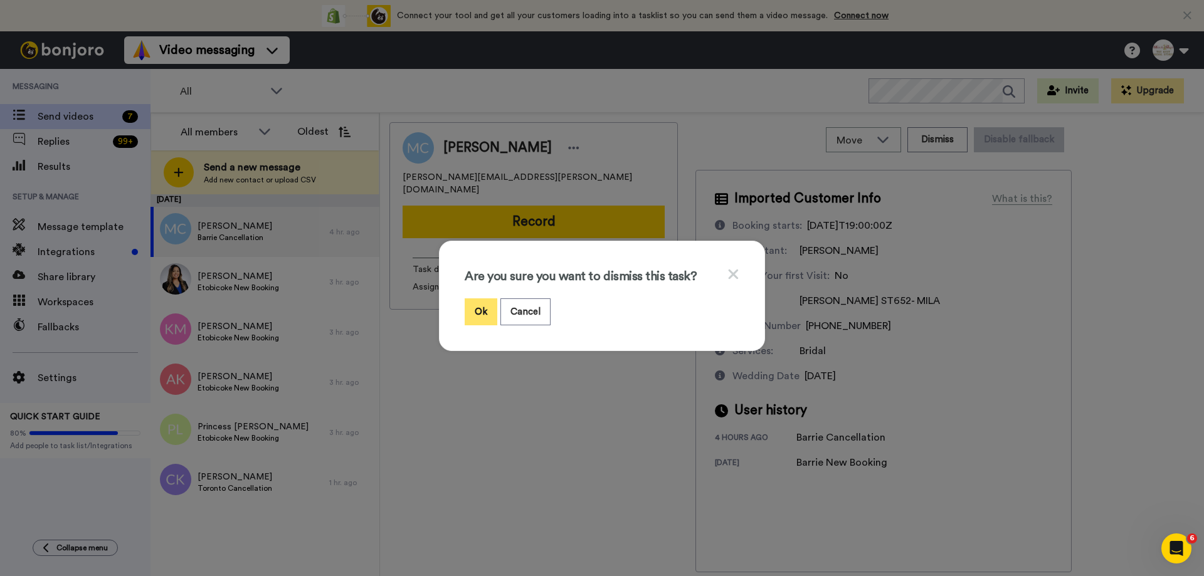
click at [479, 312] on button "Ok" at bounding box center [481, 311] width 33 height 27
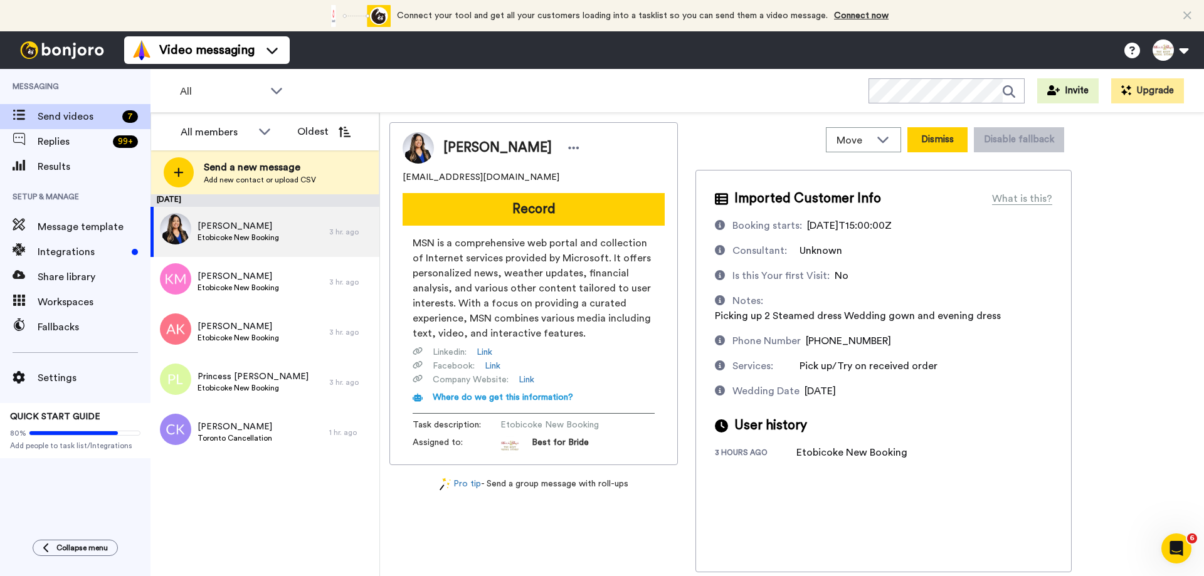
click at [933, 140] on button "Dismiss" at bounding box center [937, 139] width 60 height 25
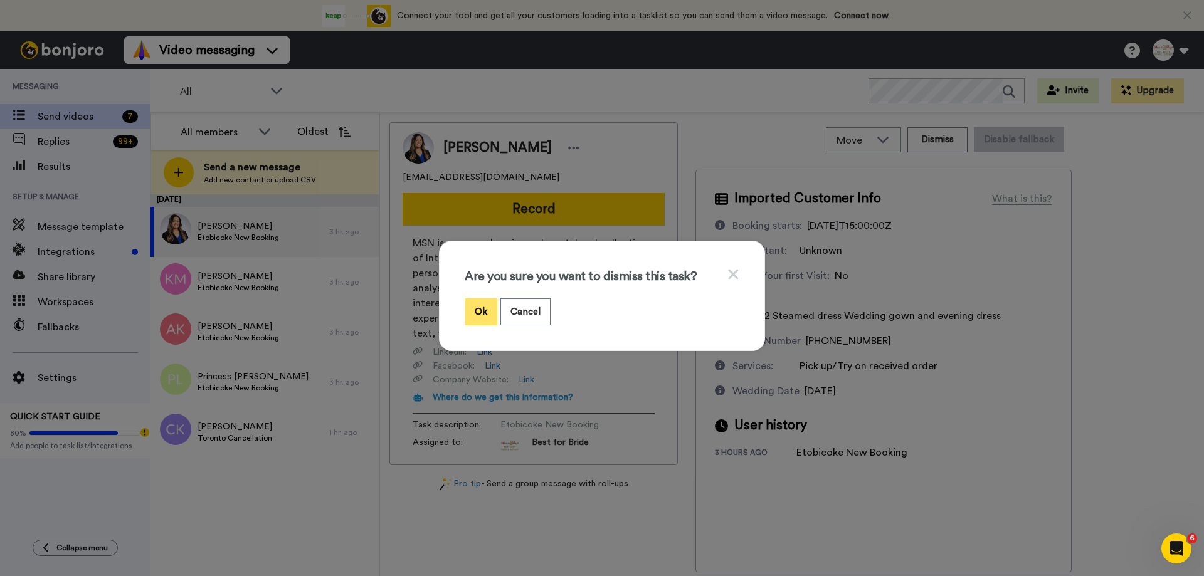
click at [485, 305] on button "Ok" at bounding box center [481, 311] width 33 height 27
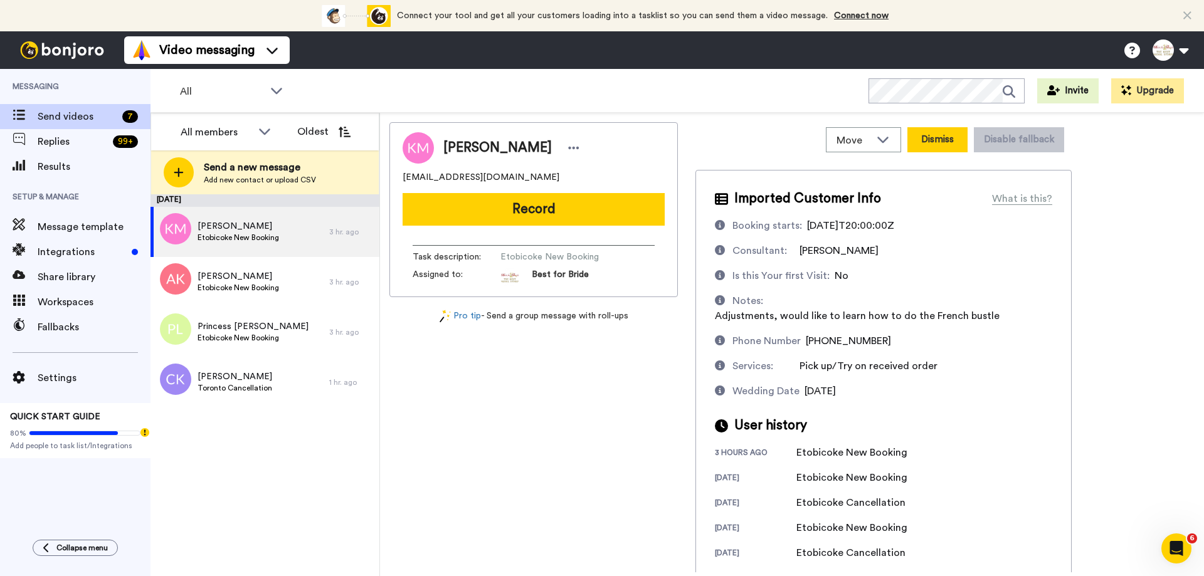
click at [945, 135] on button "Dismiss" at bounding box center [937, 139] width 60 height 25
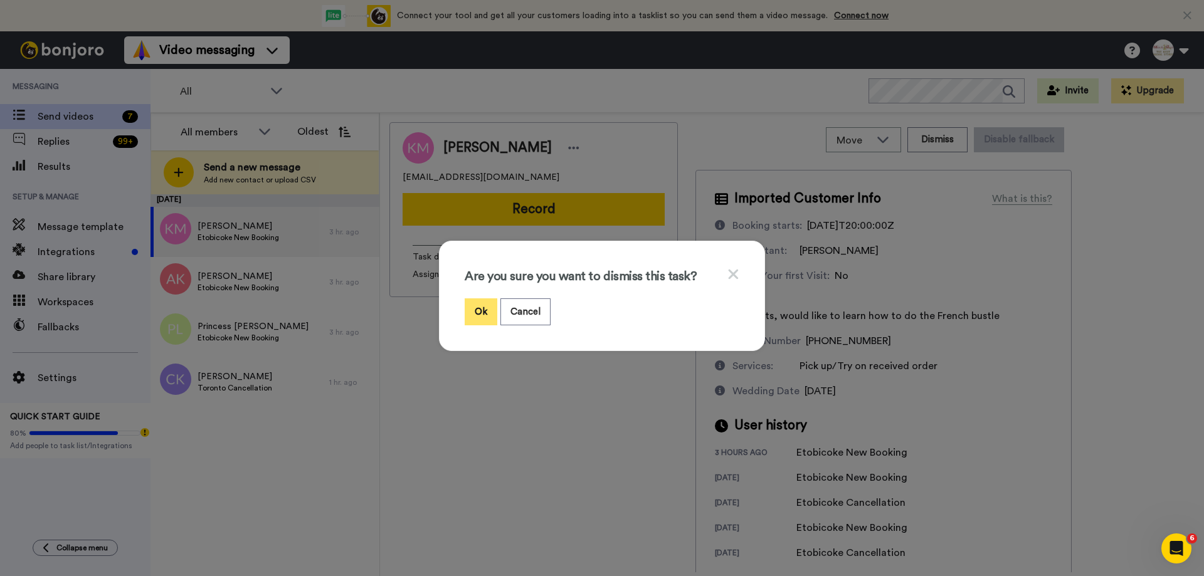
click at [476, 303] on button "Ok" at bounding box center [481, 311] width 33 height 27
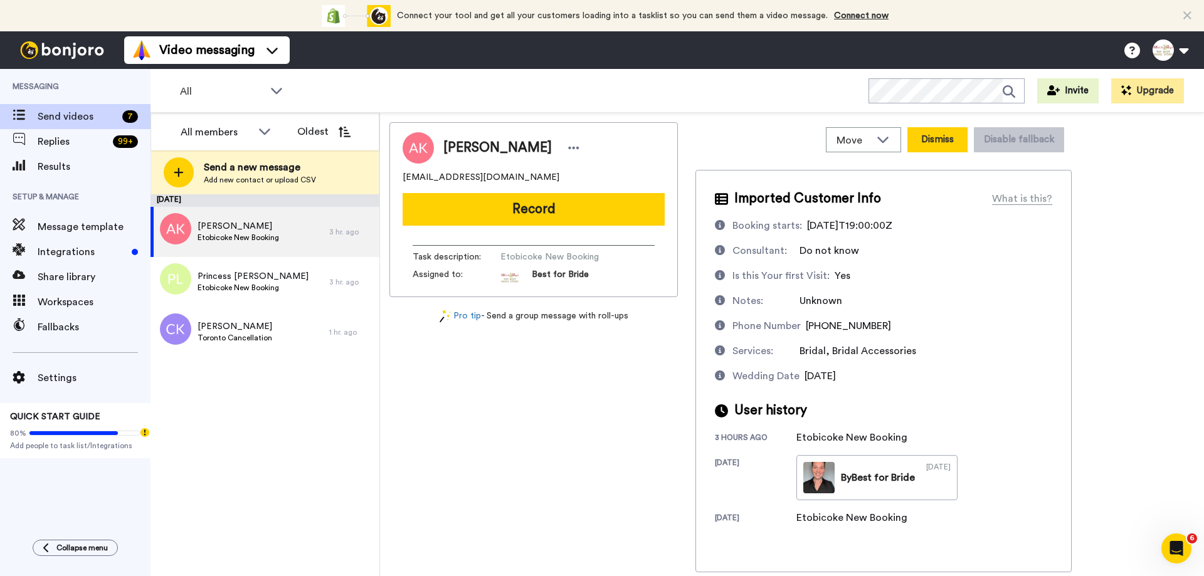
click at [936, 139] on button "Dismiss" at bounding box center [937, 139] width 60 height 25
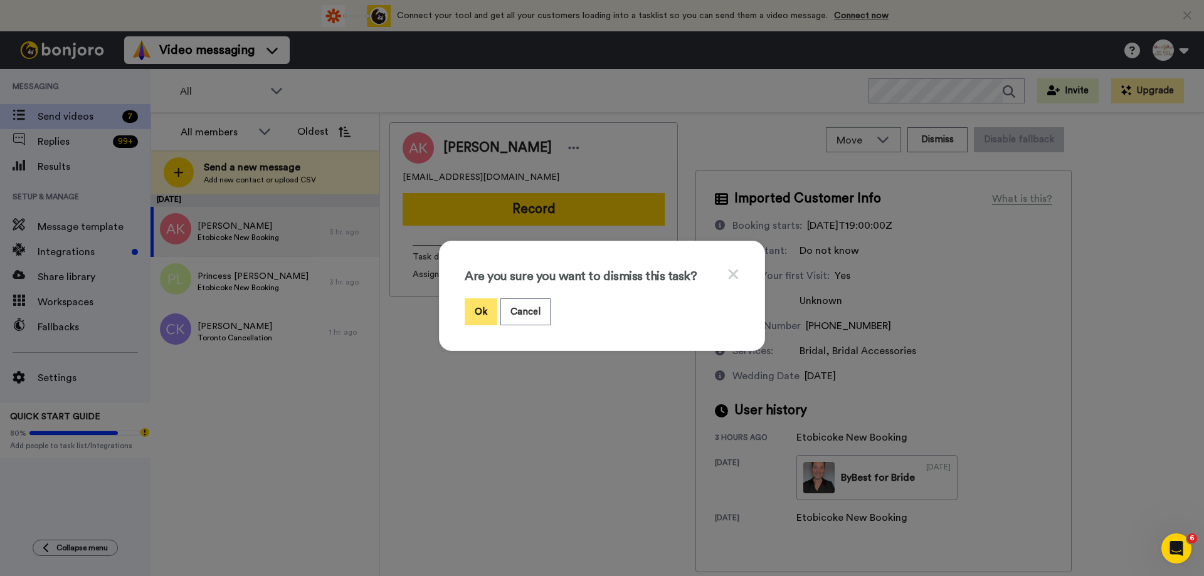
click at [475, 303] on button "Ok" at bounding box center [481, 311] width 33 height 27
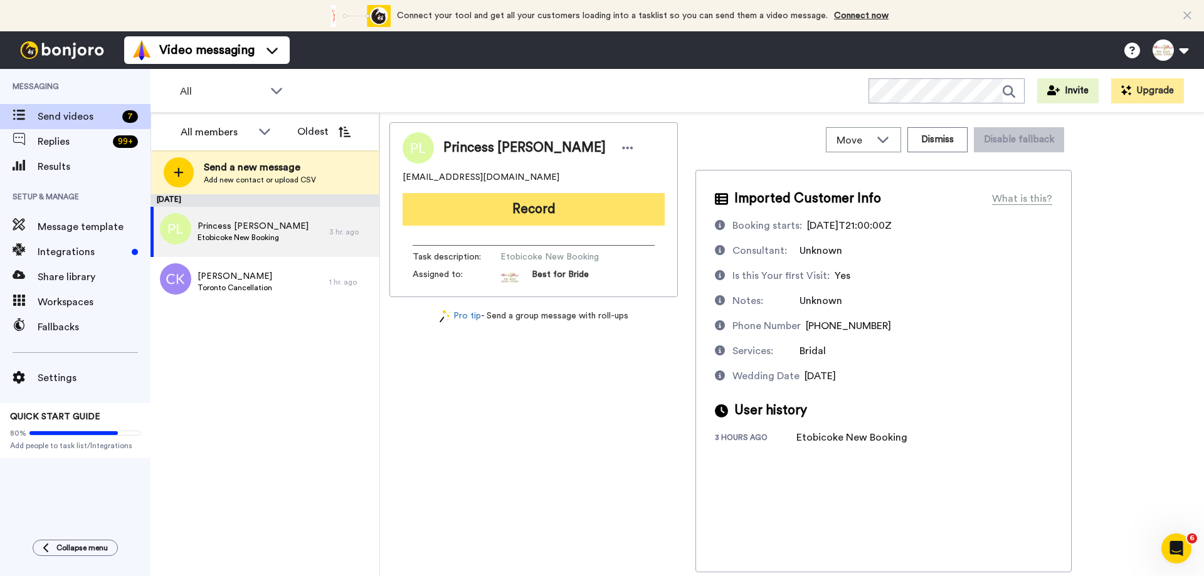
click at [568, 214] on button "Record" at bounding box center [533, 209] width 262 height 33
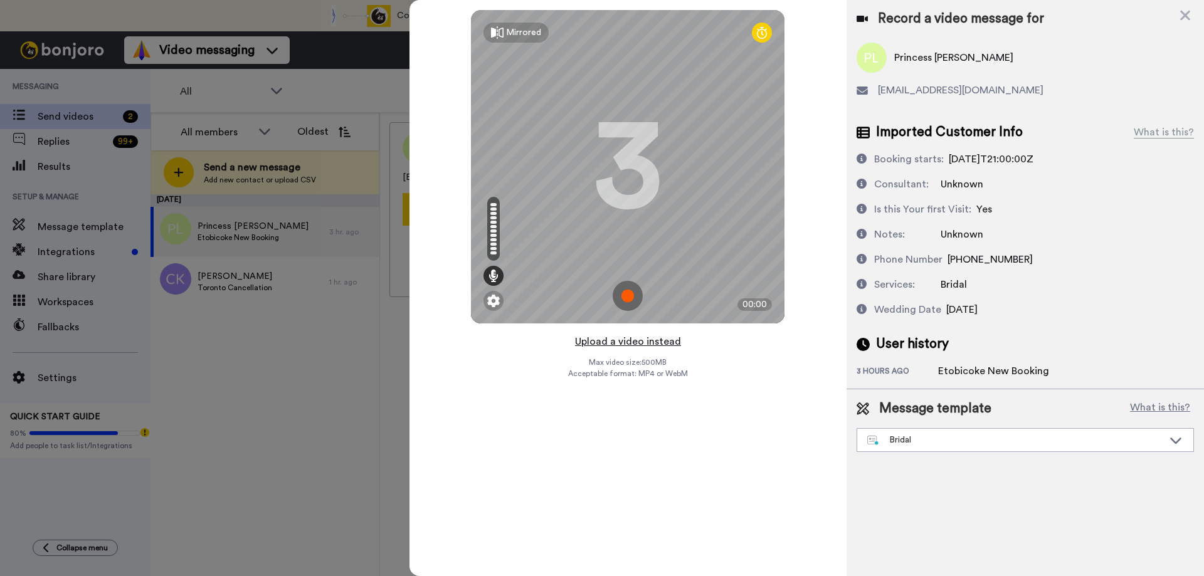
click at [624, 339] on button "Upload a video instead" at bounding box center [627, 342] width 113 height 16
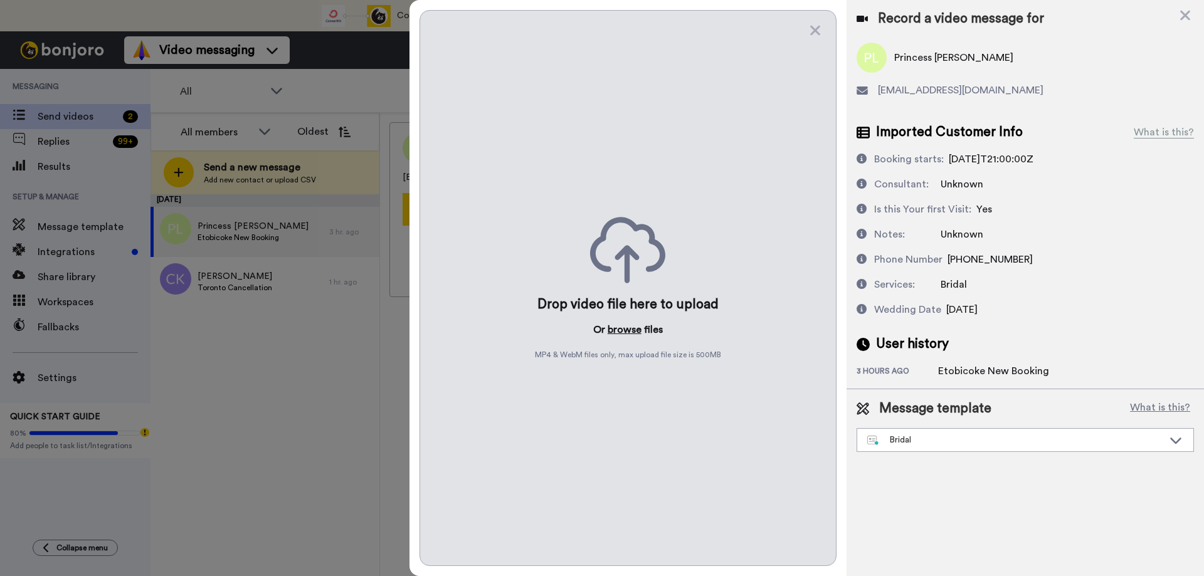
click at [627, 327] on button "browse" at bounding box center [624, 329] width 34 height 15
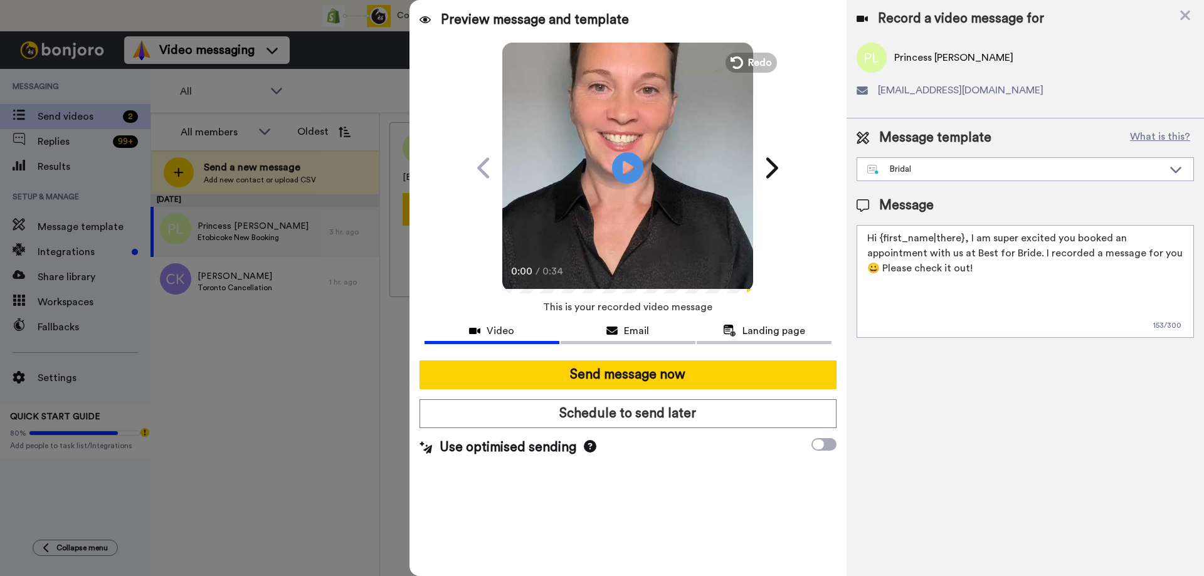
click at [589, 374] on button "Send message now" at bounding box center [627, 374] width 417 height 29
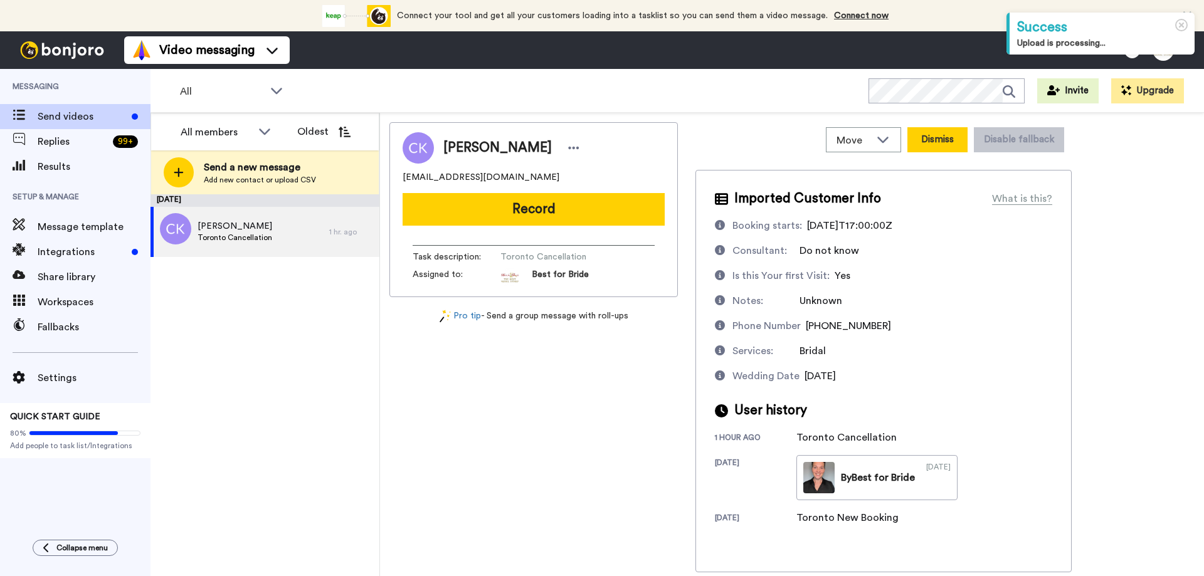
click at [938, 140] on button "Dismiss" at bounding box center [937, 139] width 60 height 25
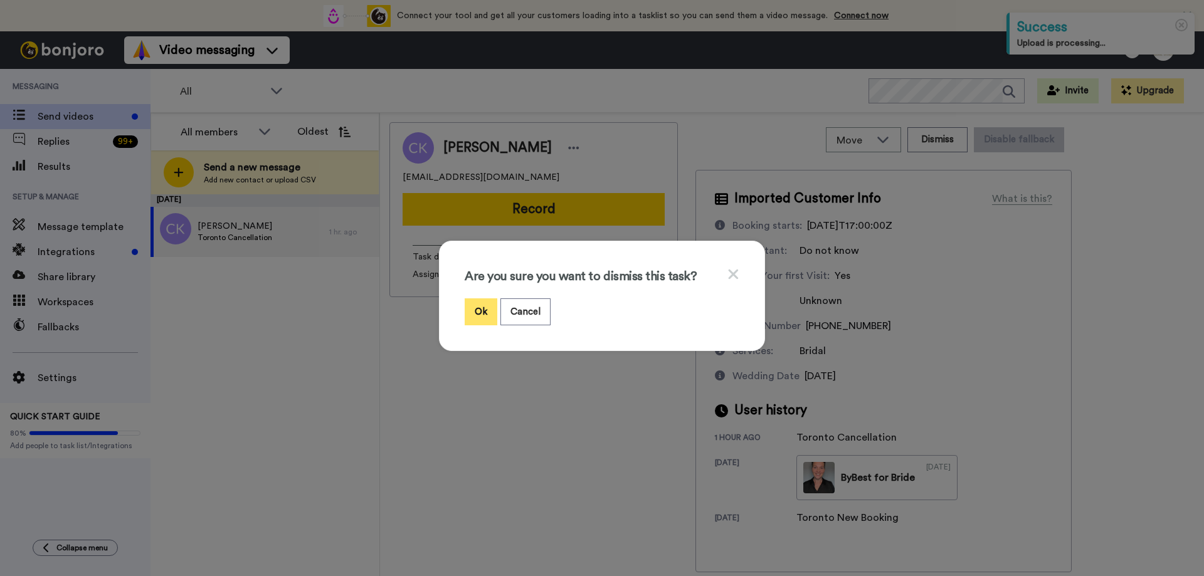
click at [472, 311] on button "Ok" at bounding box center [481, 311] width 33 height 27
